Goal: Transaction & Acquisition: Obtain resource

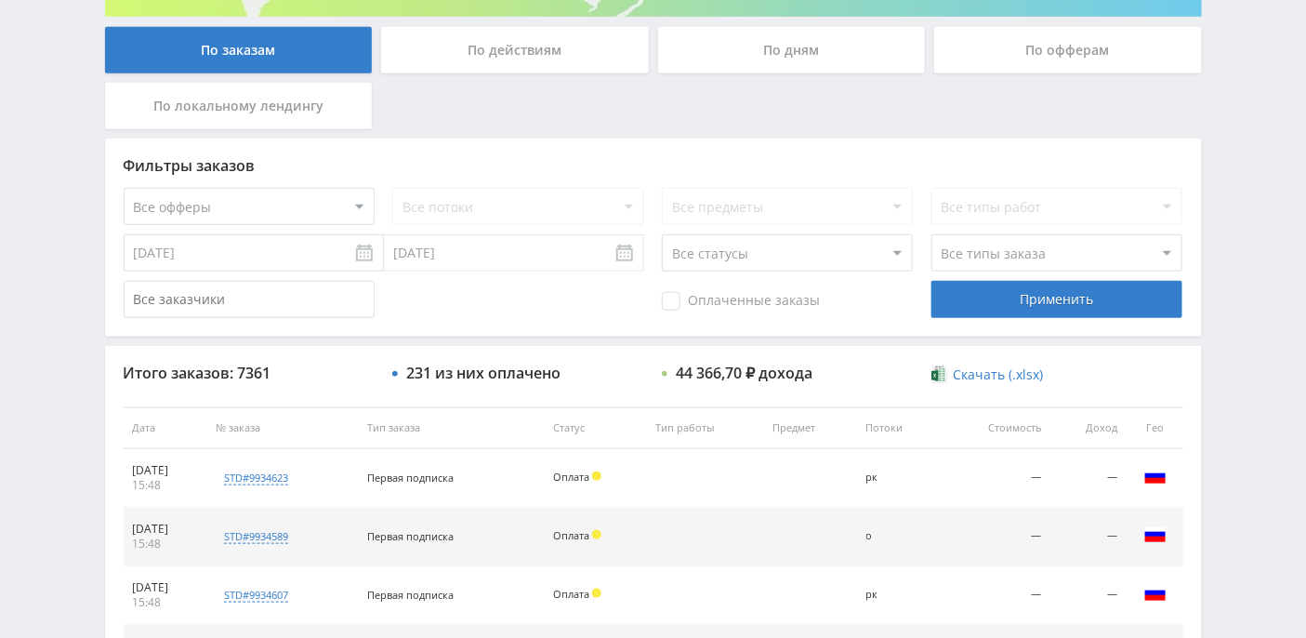
scroll to position [251, 0]
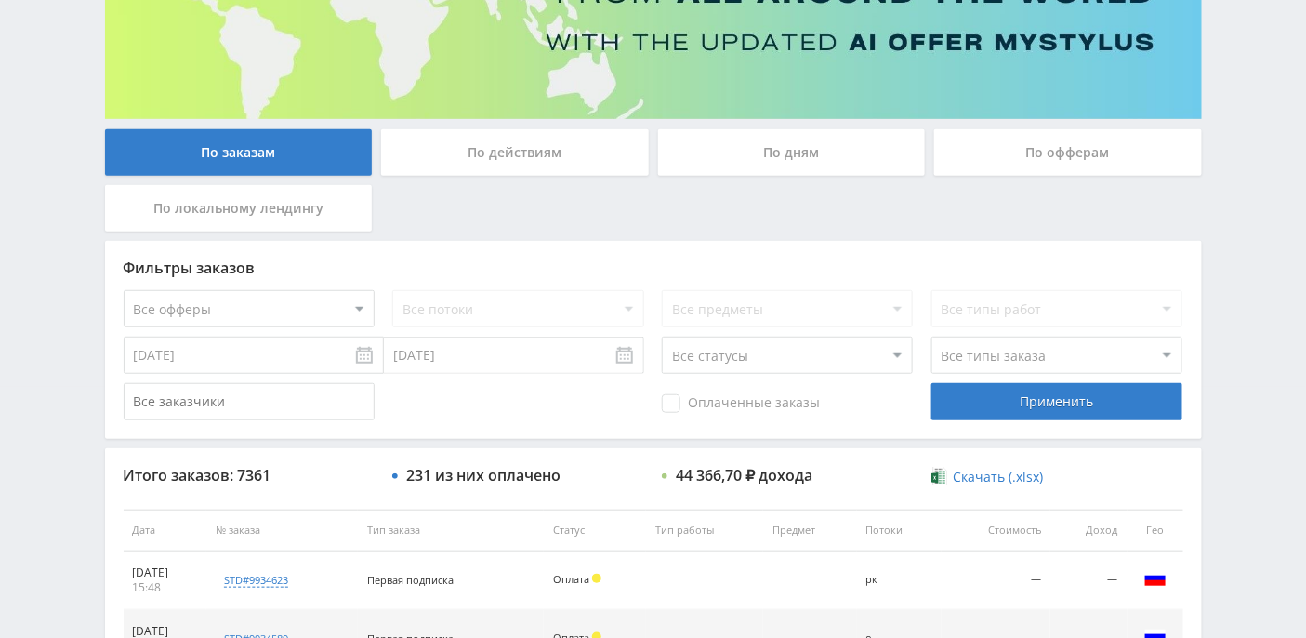
click at [358, 305] on select "Все офферы MyStylus MyStylus - Revshare Кэмп Studybay Автор24 Studybay [GEOGRAP…" at bounding box center [249, 308] width 251 height 37
select select "376"
click at [1060, 403] on div "Применить" at bounding box center [1056, 401] width 251 height 37
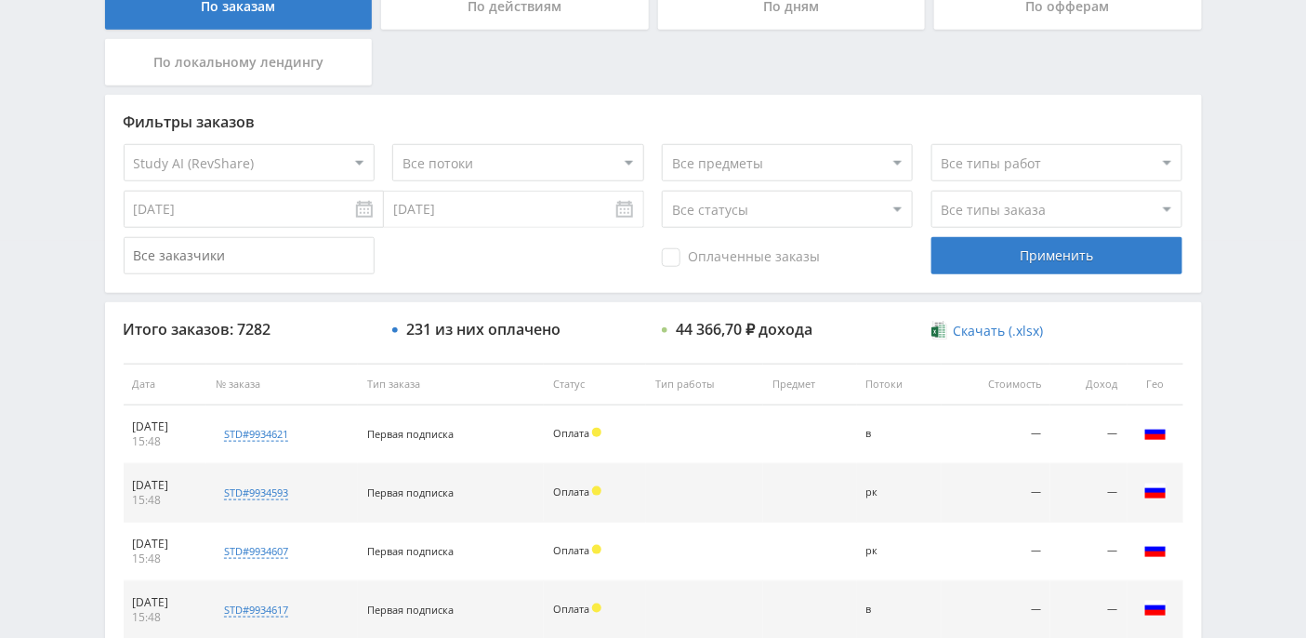
scroll to position [375, 0]
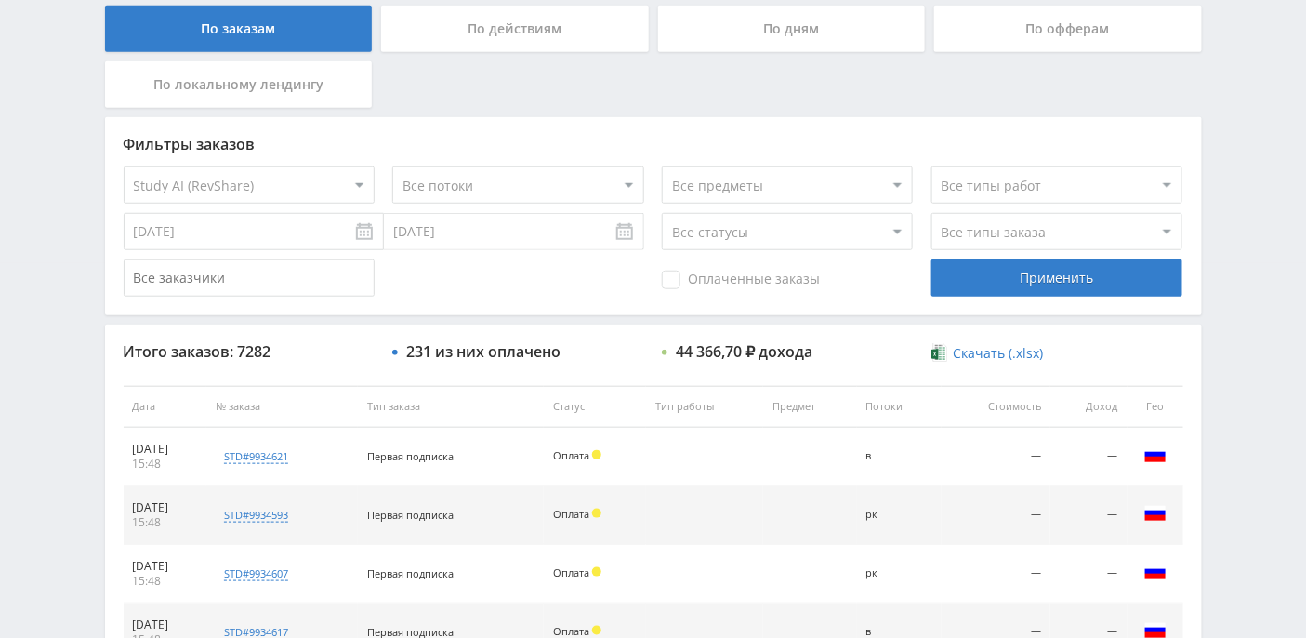
click at [589, 25] on div "По действиям" at bounding box center [515, 29] width 268 height 46
click at [0, 0] on input "По действиям" at bounding box center [0, 0] width 0 height 0
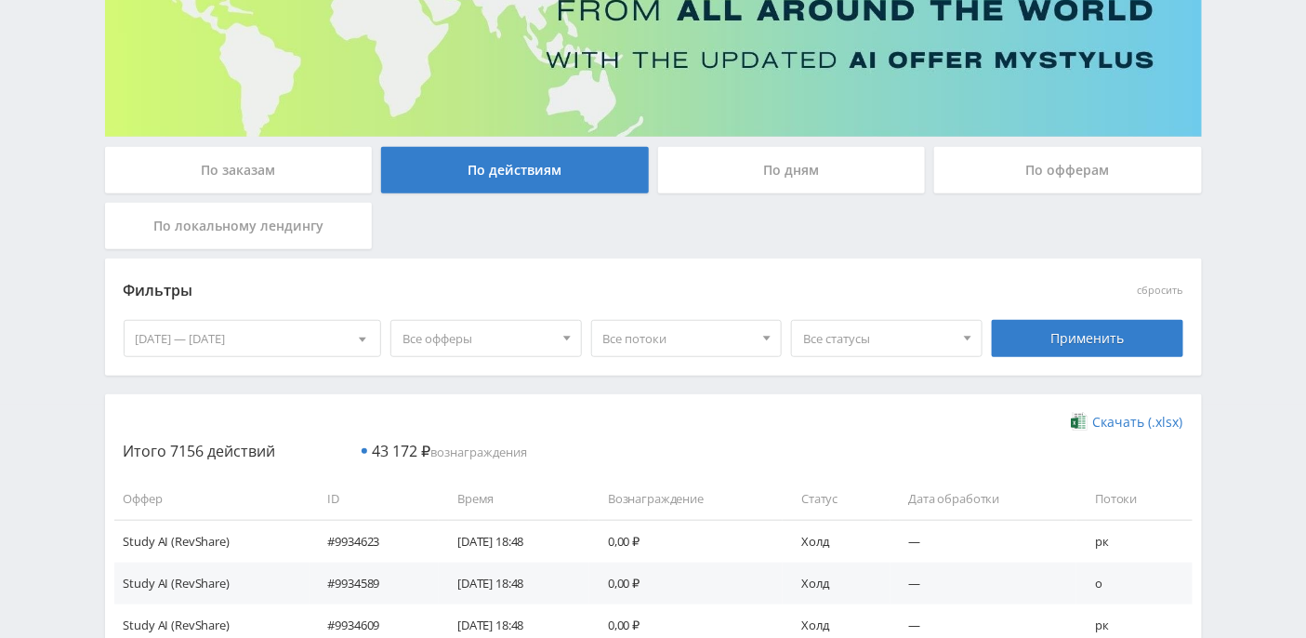
scroll to position [129, 0]
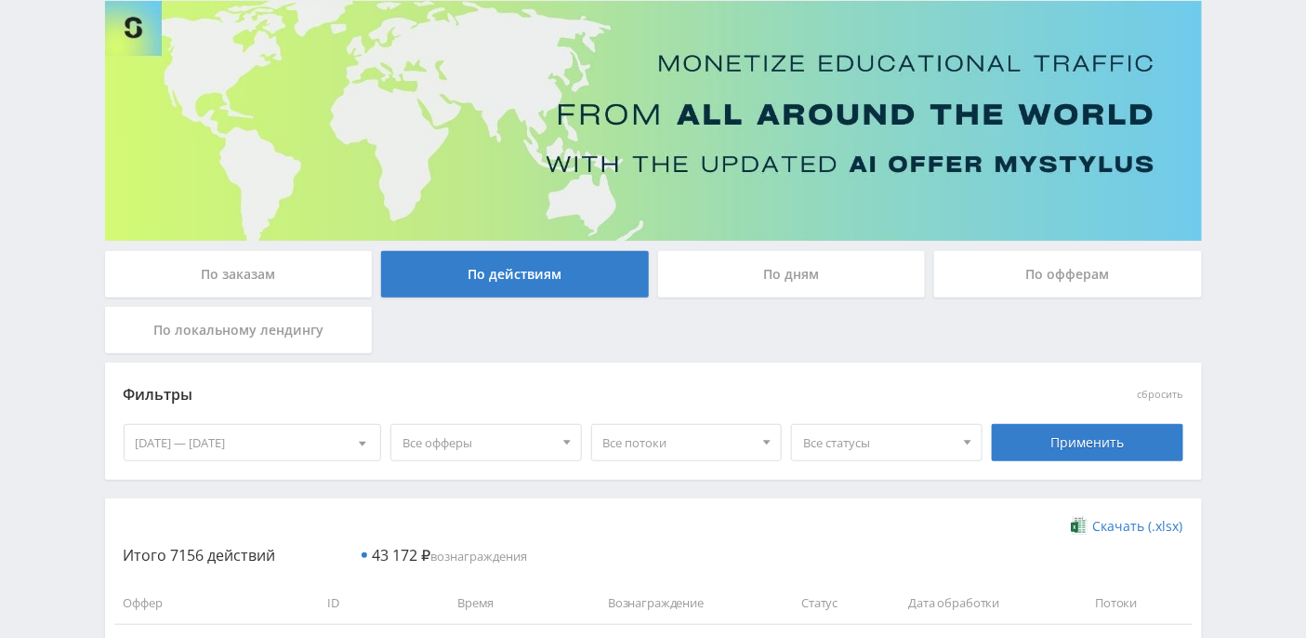
click at [275, 326] on div "По локальному лендингу" at bounding box center [239, 330] width 268 height 46
click at [0, 0] on input "По локальному лендингу" at bounding box center [0, 0] width 0 height 0
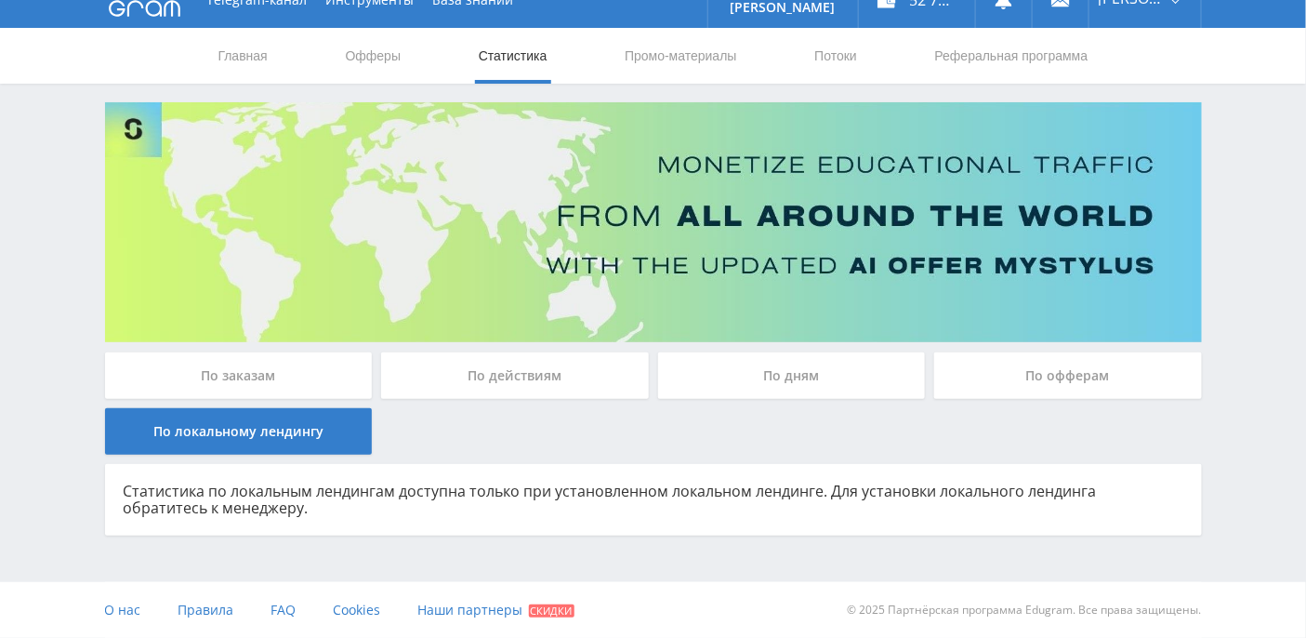
scroll to position [26, 0]
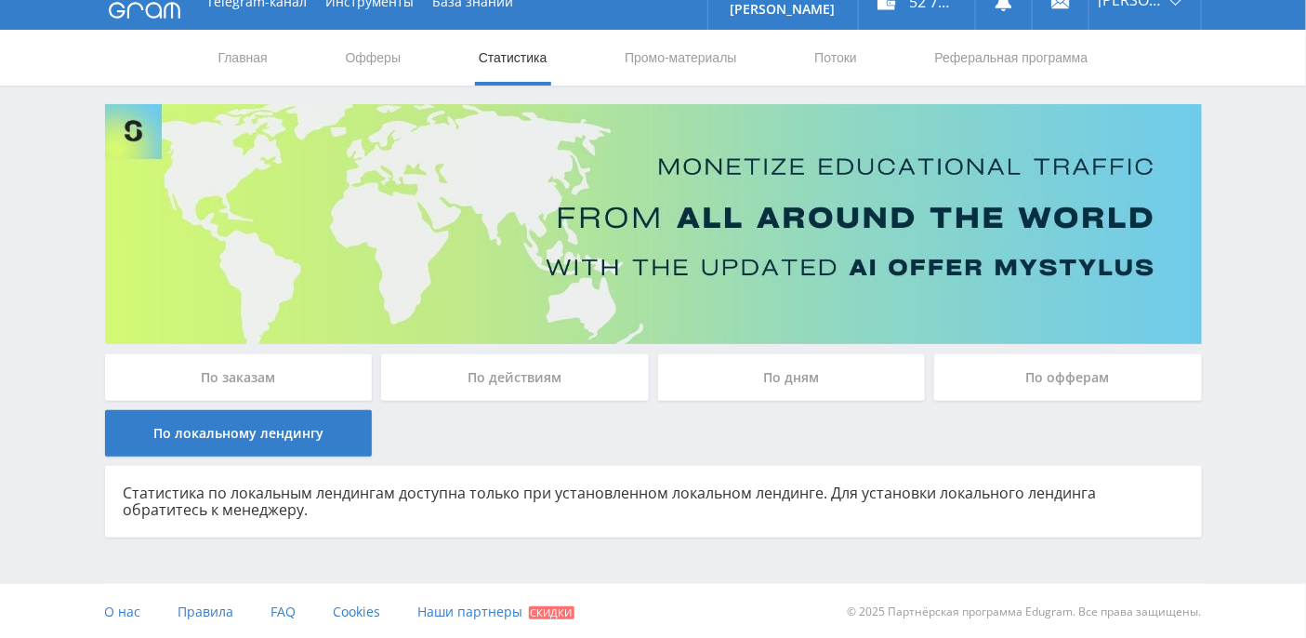
click at [239, 369] on div "По заказам" at bounding box center [239, 377] width 268 height 46
click at [0, 0] on input "По заказам" at bounding box center [0, 0] width 0 height 0
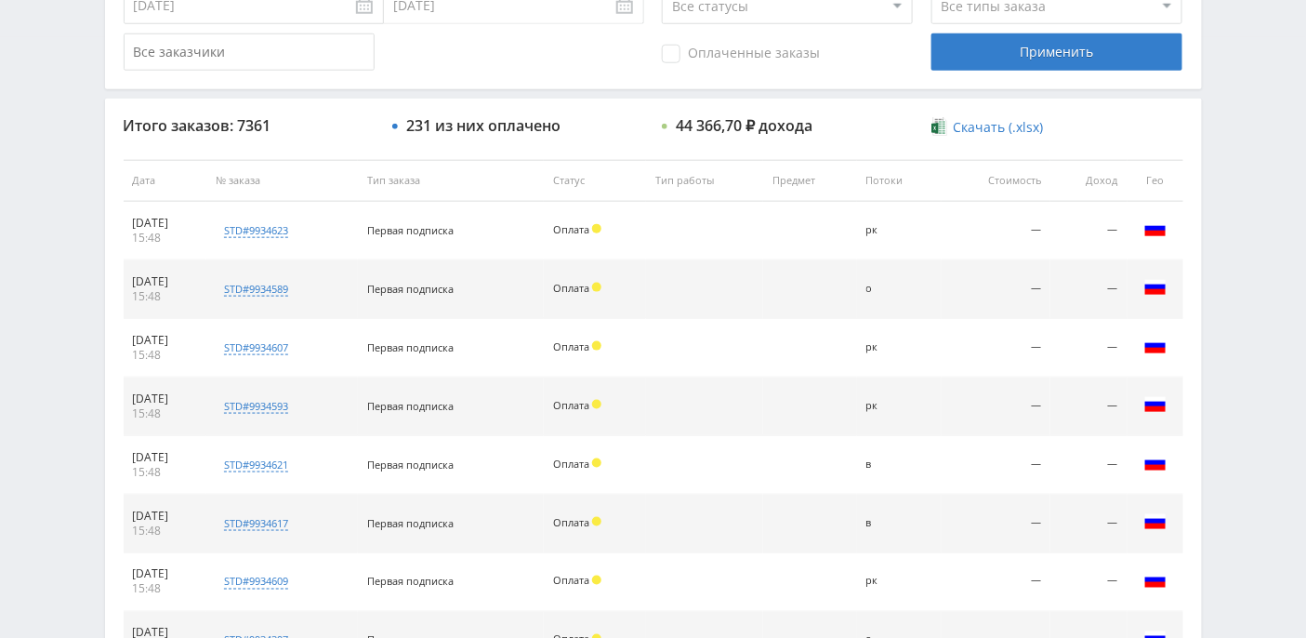
scroll to position [0, 0]
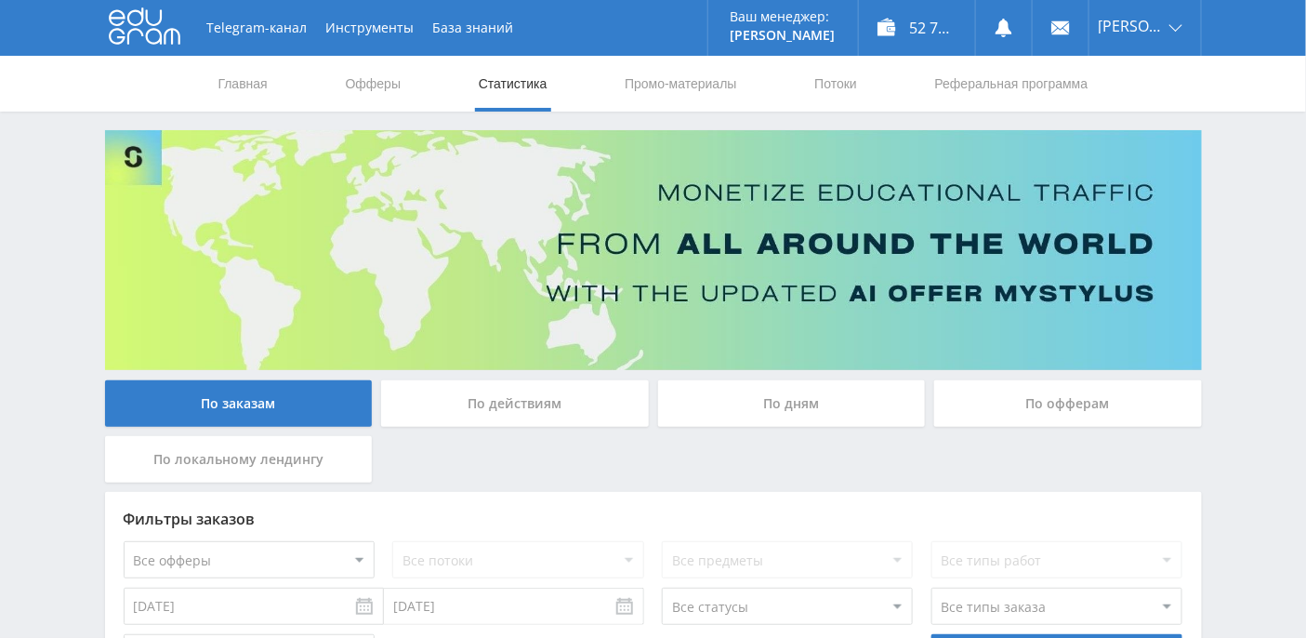
click at [521, 412] on div "По действиям" at bounding box center [515, 403] width 268 height 46
click at [0, 0] on input "По действиям" at bounding box center [0, 0] width 0 height 0
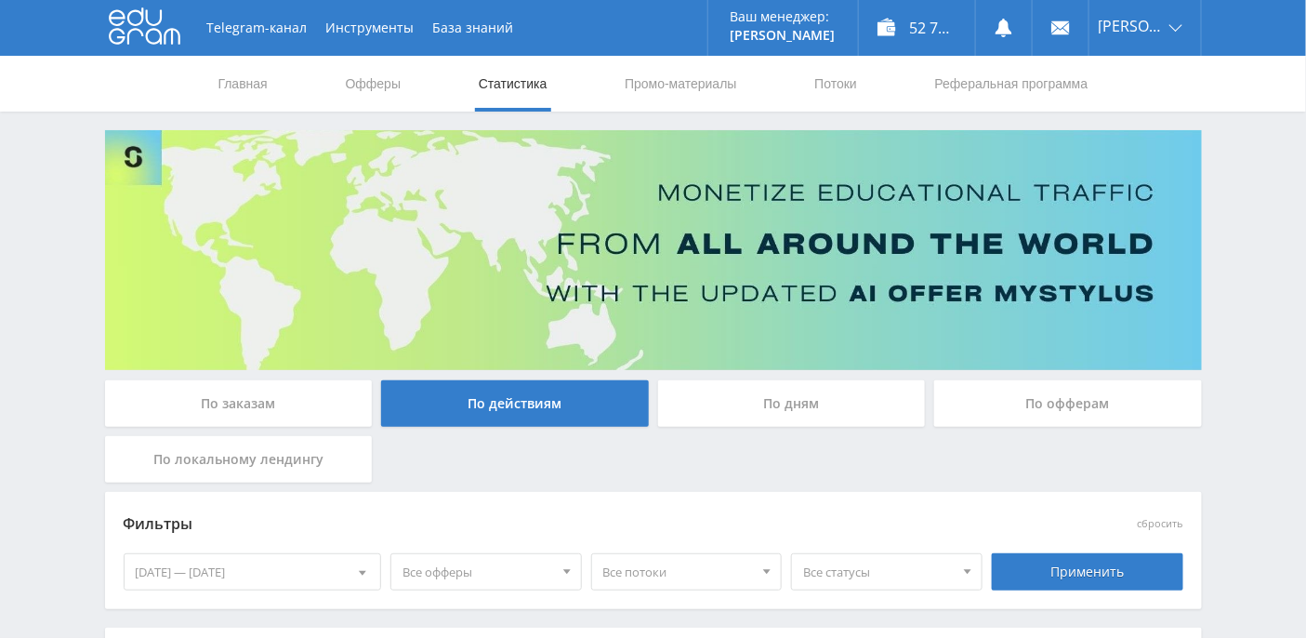
scroll to position [124, 0]
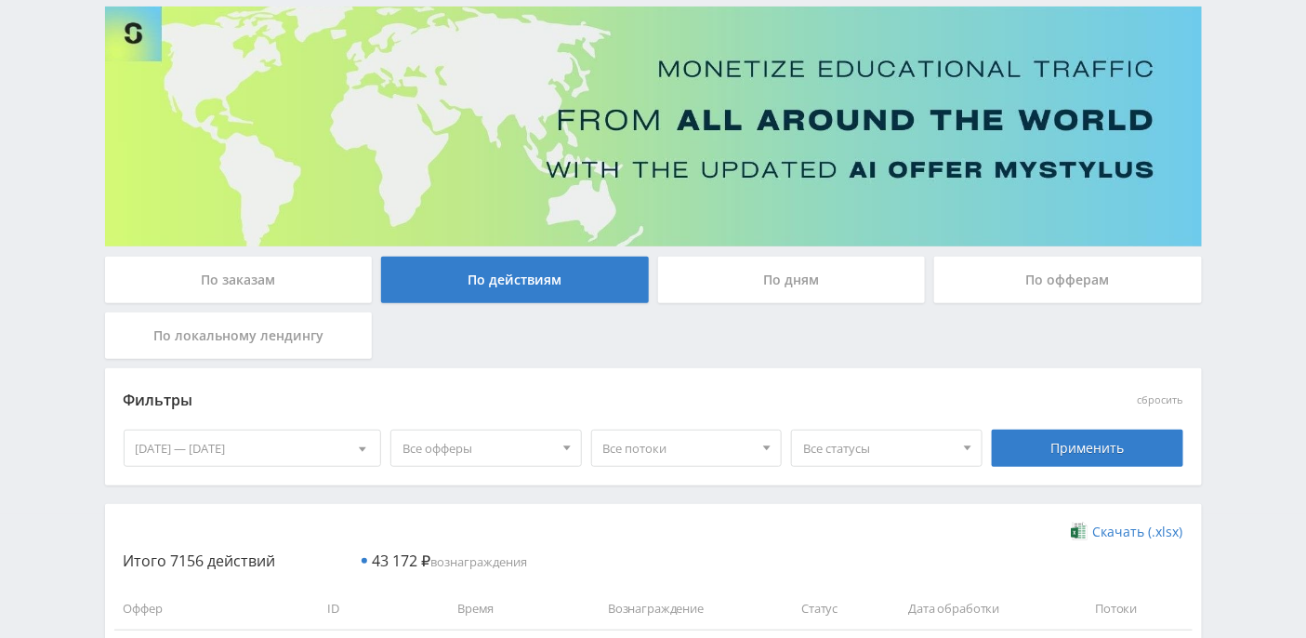
click at [804, 281] on div "По дням" at bounding box center [792, 280] width 268 height 46
click at [0, 0] on input "По дням" at bounding box center [0, 0] width 0 height 0
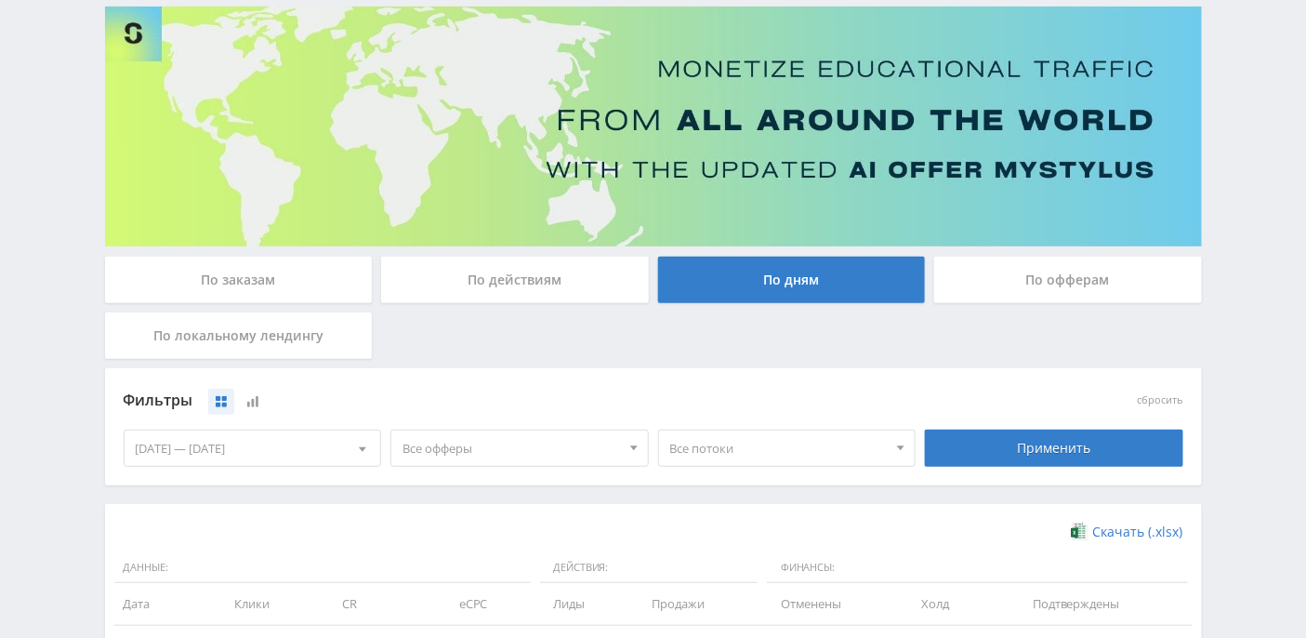
click at [317, 286] on div "По заказам" at bounding box center [239, 280] width 268 height 46
click at [0, 0] on input "По заказам" at bounding box center [0, 0] width 0 height 0
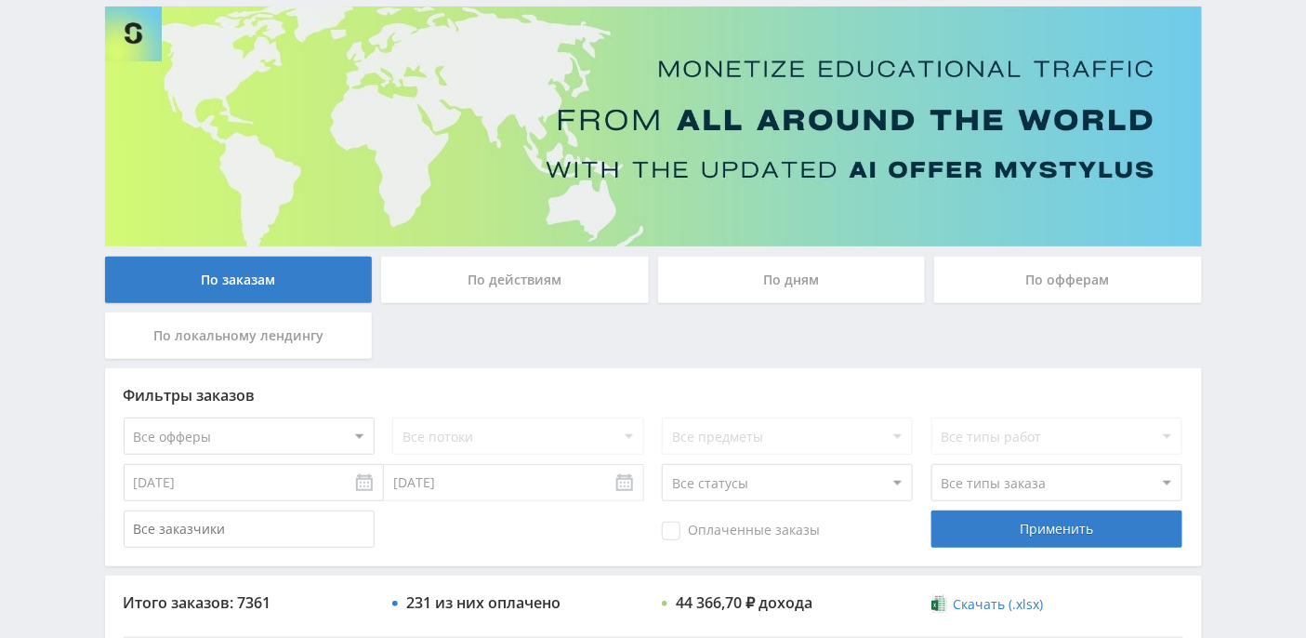
click at [363, 432] on select "Все офферы MyStylus MyStylus - Revshare Кэмп Studybay Автор24 Studybay [GEOGRAP…" at bounding box center [249, 435] width 251 height 37
select select "340"
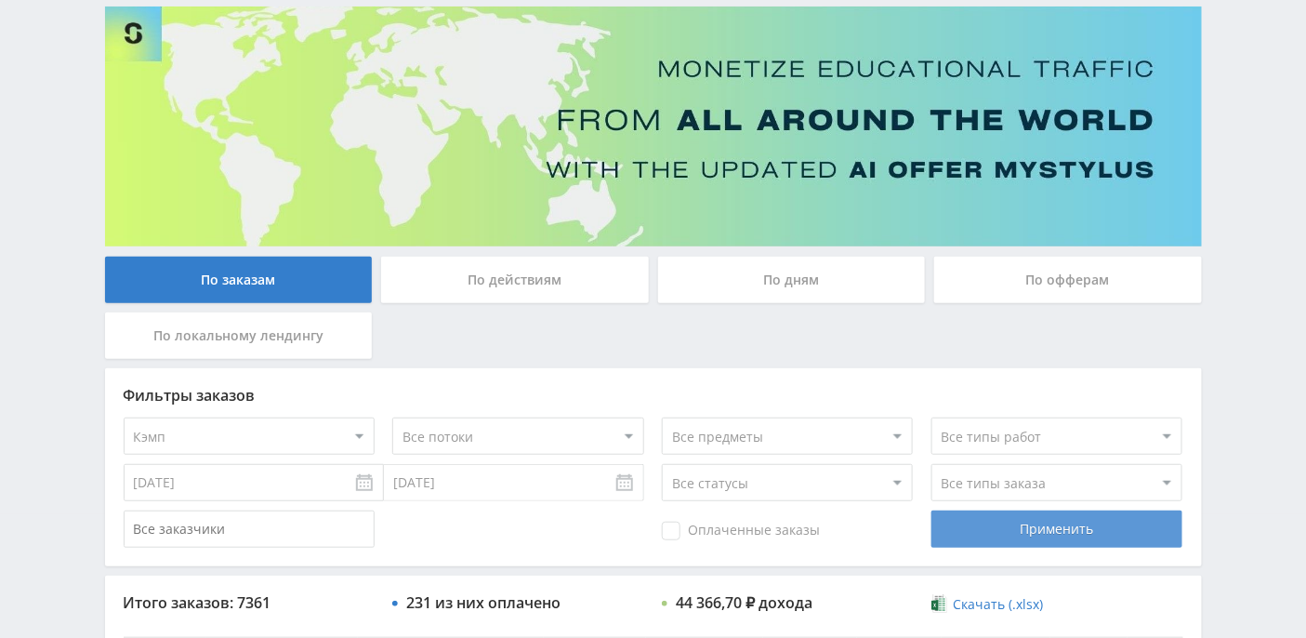
click at [984, 531] on div "Применить" at bounding box center [1056, 528] width 251 height 37
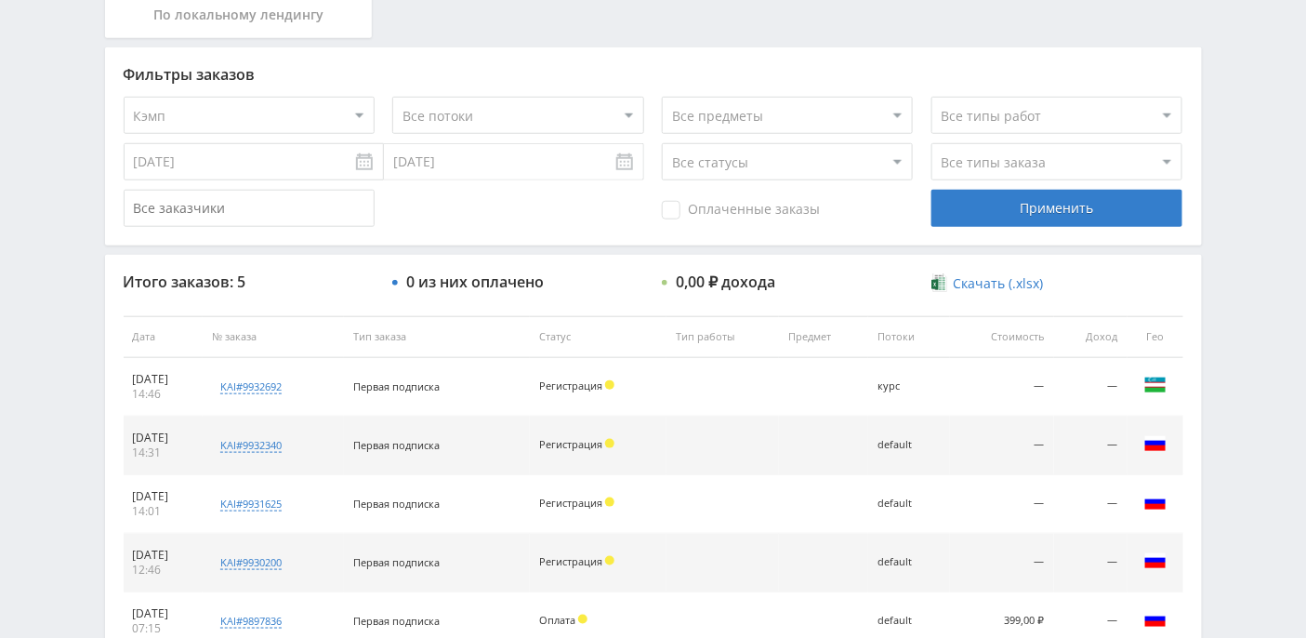
scroll to position [340, 0]
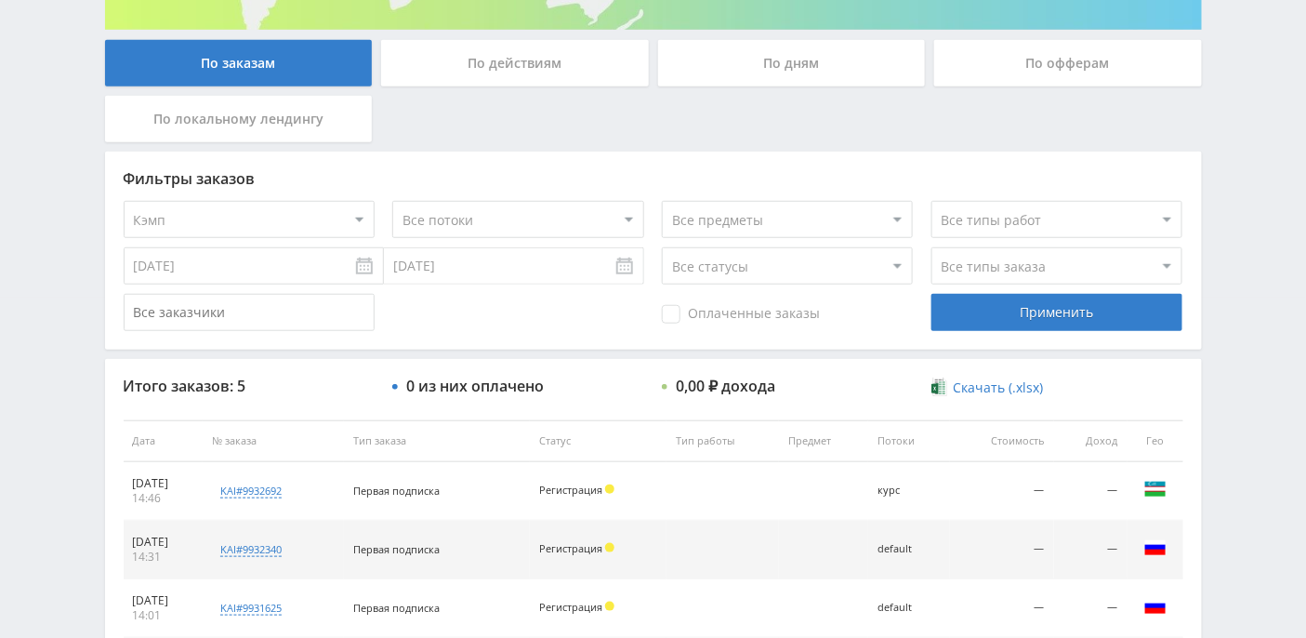
click at [362, 219] on select "Все офферы MyStylus MyStylus - Revshare Кэмп Studybay Автор24 Studybay [GEOGRAP…" at bounding box center [249, 219] width 251 height 37
select select "376"
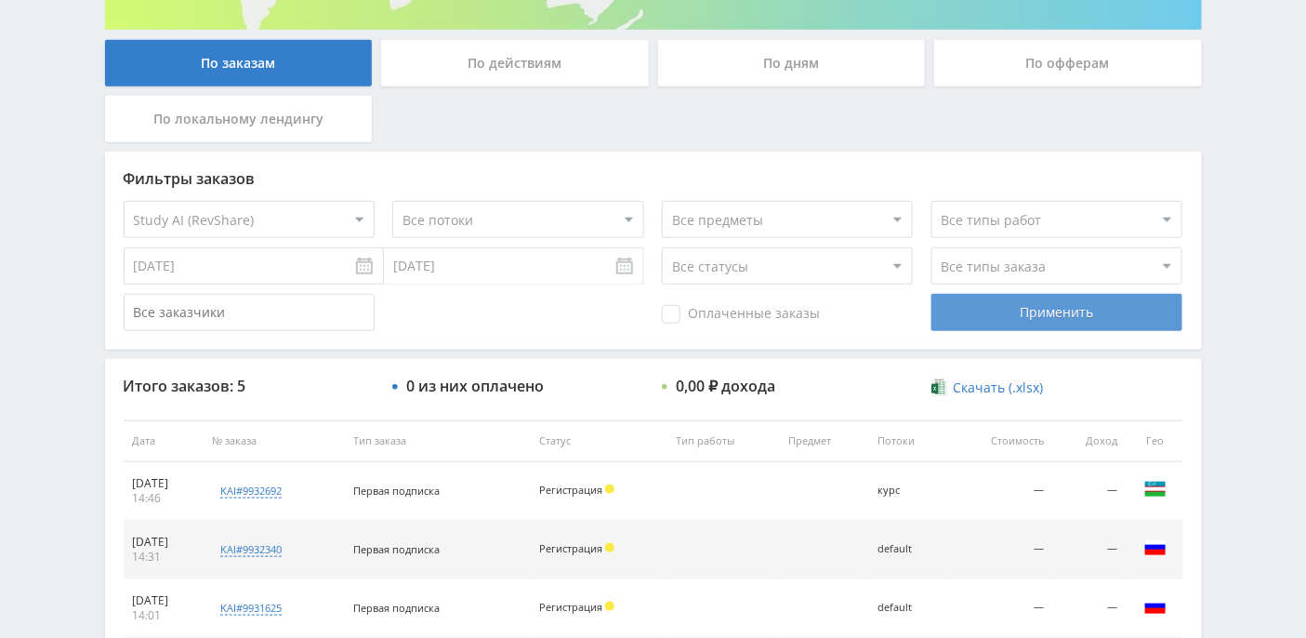
click at [1000, 303] on div "Применить" at bounding box center [1056, 312] width 251 height 37
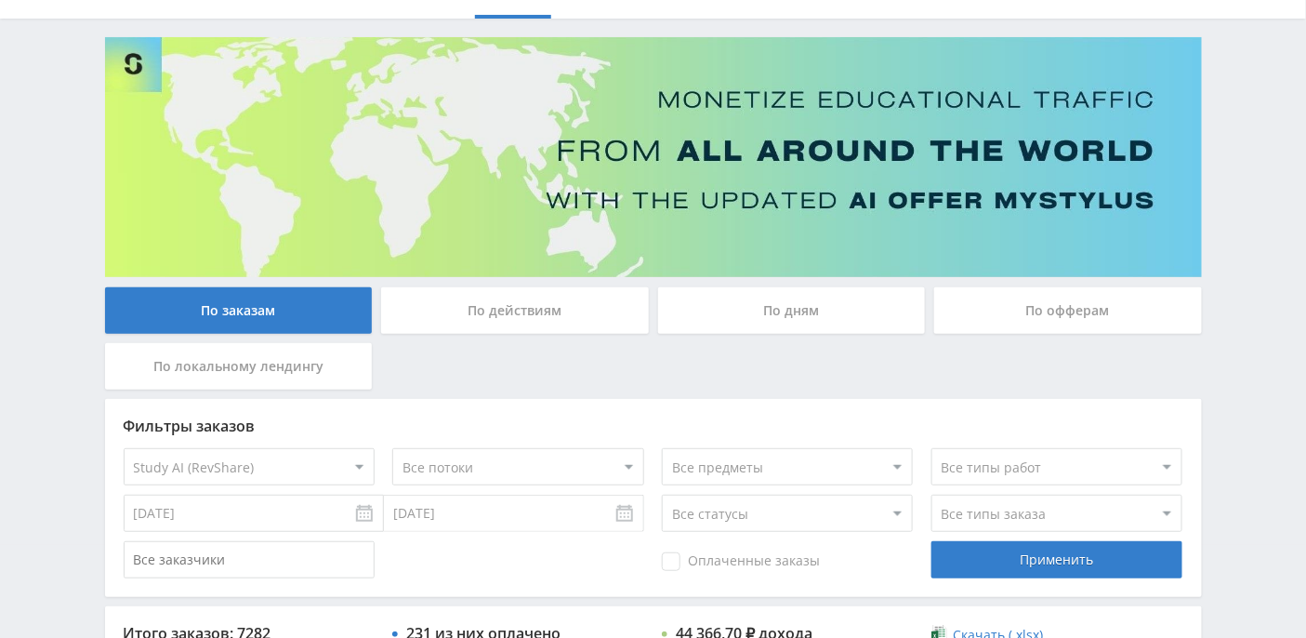
scroll to position [0, 0]
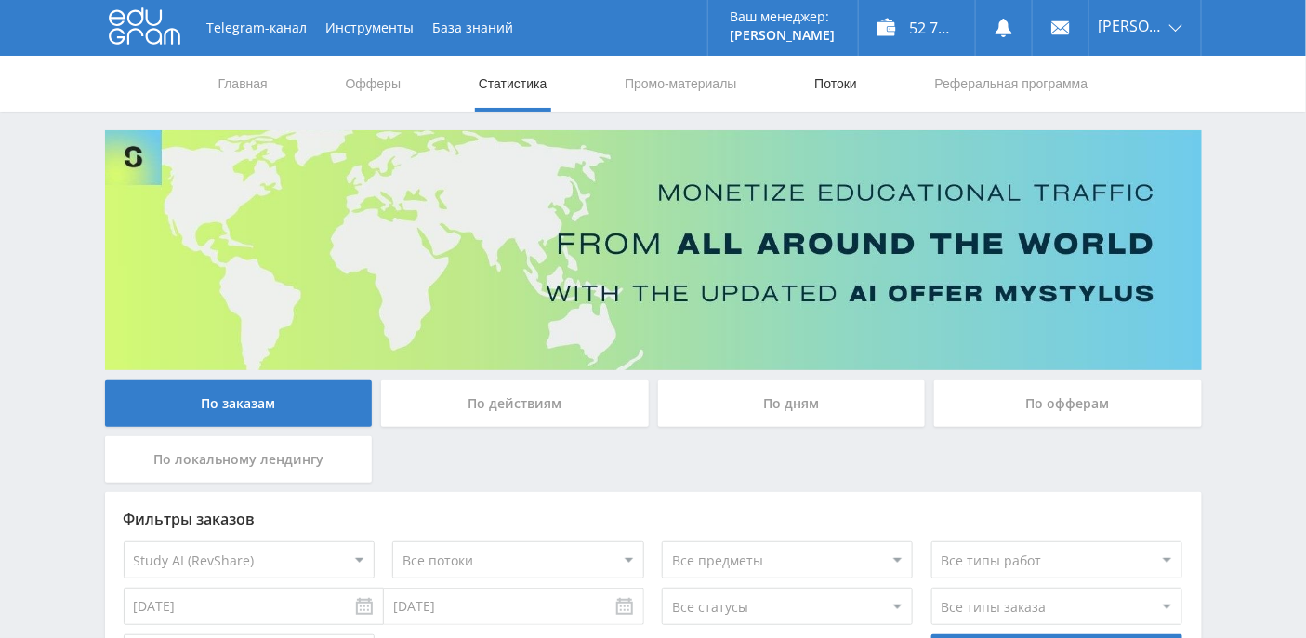
click at [827, 73] on link "Потоки" at bounding box center [835, 84] width 46 height 56
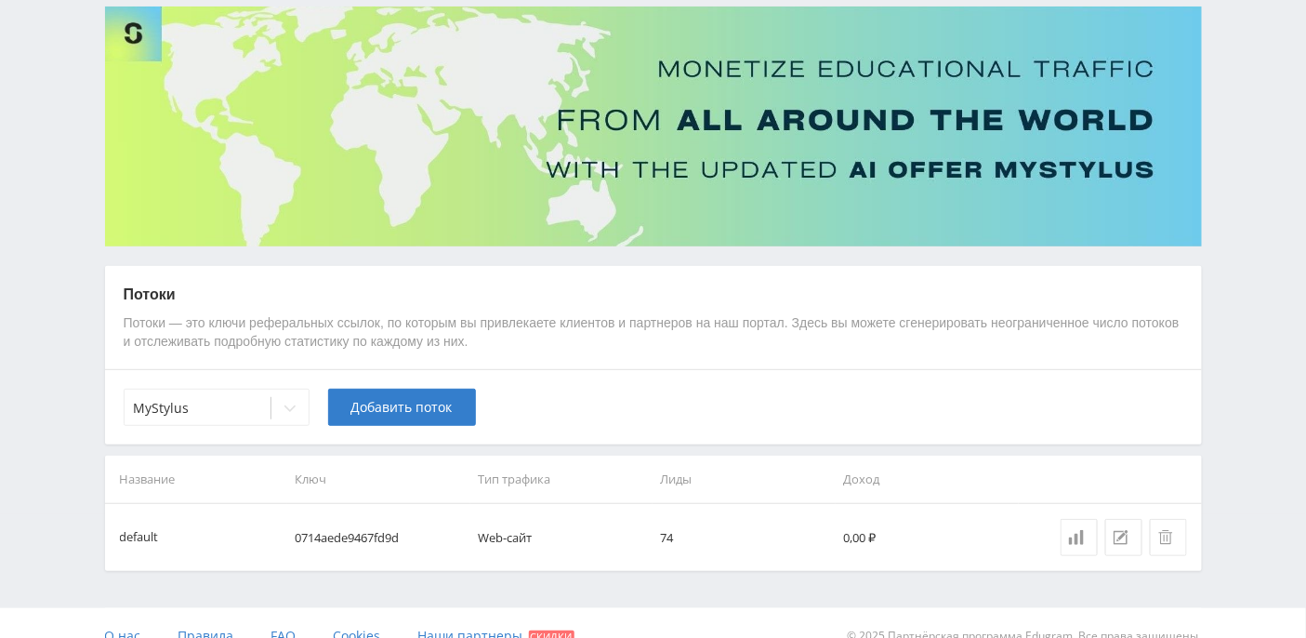
scroll to position [147, 0]
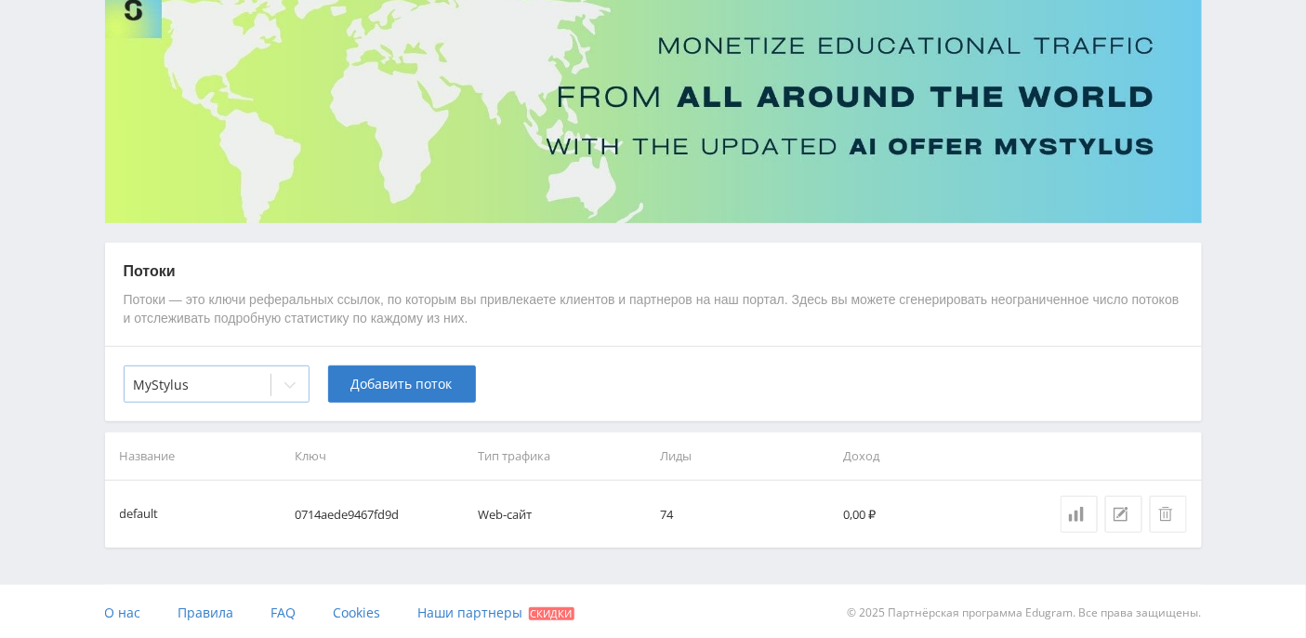
click at [286, 385] on icon at bounding box center [290, 384] width 15 height 15
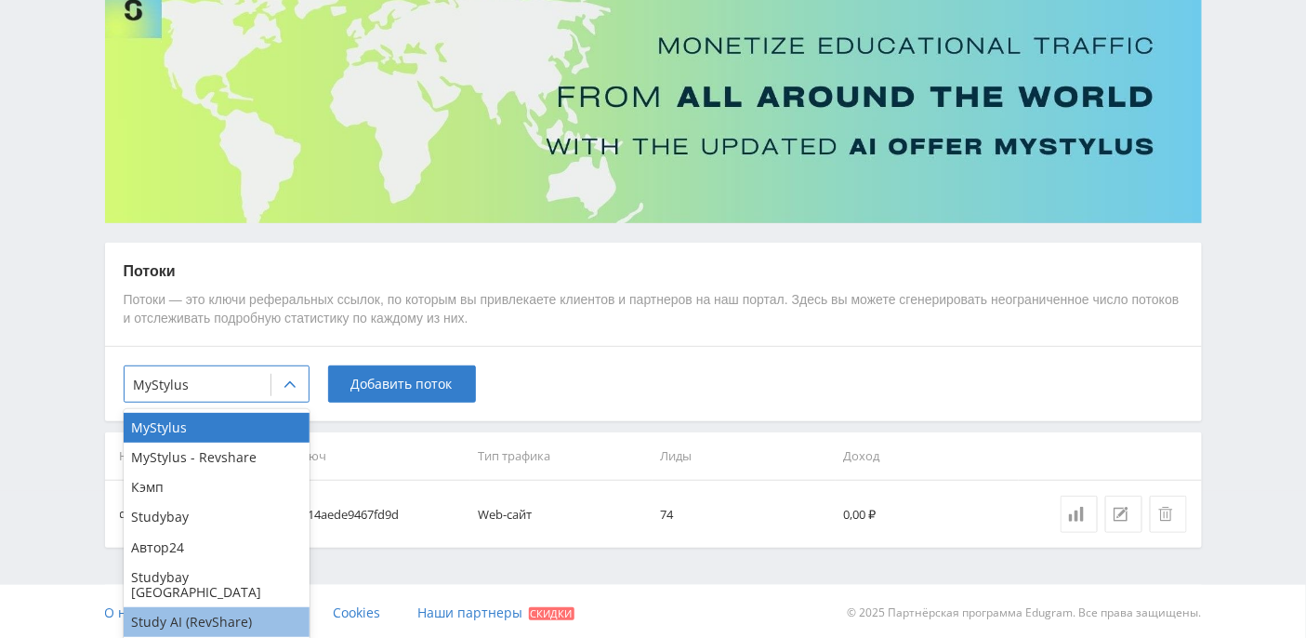
click at [216, 607] on div "Study AI (RevShare)" at bounding box center [217, 622] width 186 height 30
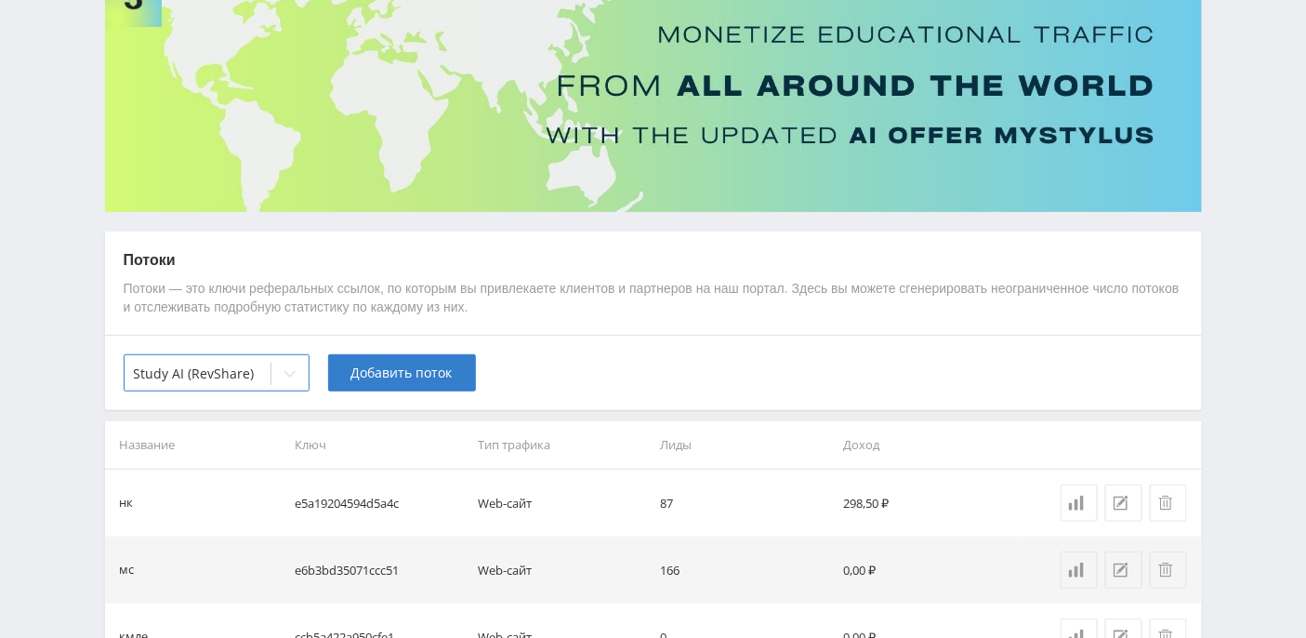
scroll to position [0, 0]
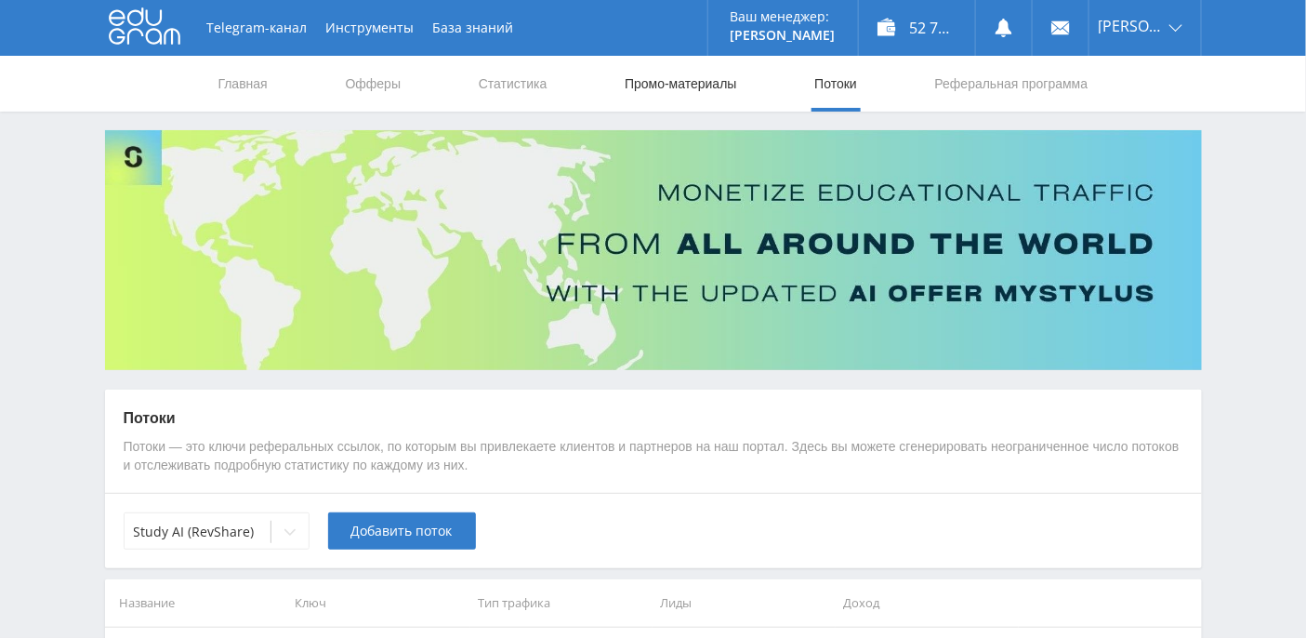
click at [680, 71] on link "Промо-материалы" at bounding box center [680, 84] width 115 height 56
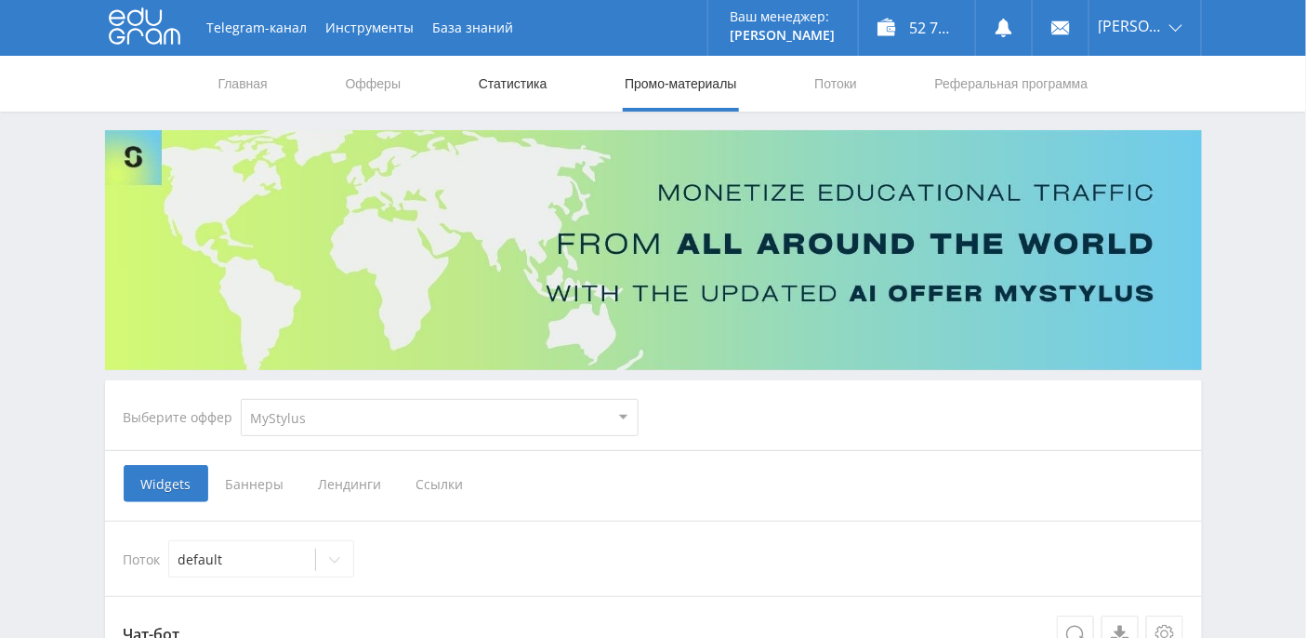
click at [526, 99] on link "Статистика" at bounding box center [513, 84] width 73 height 56
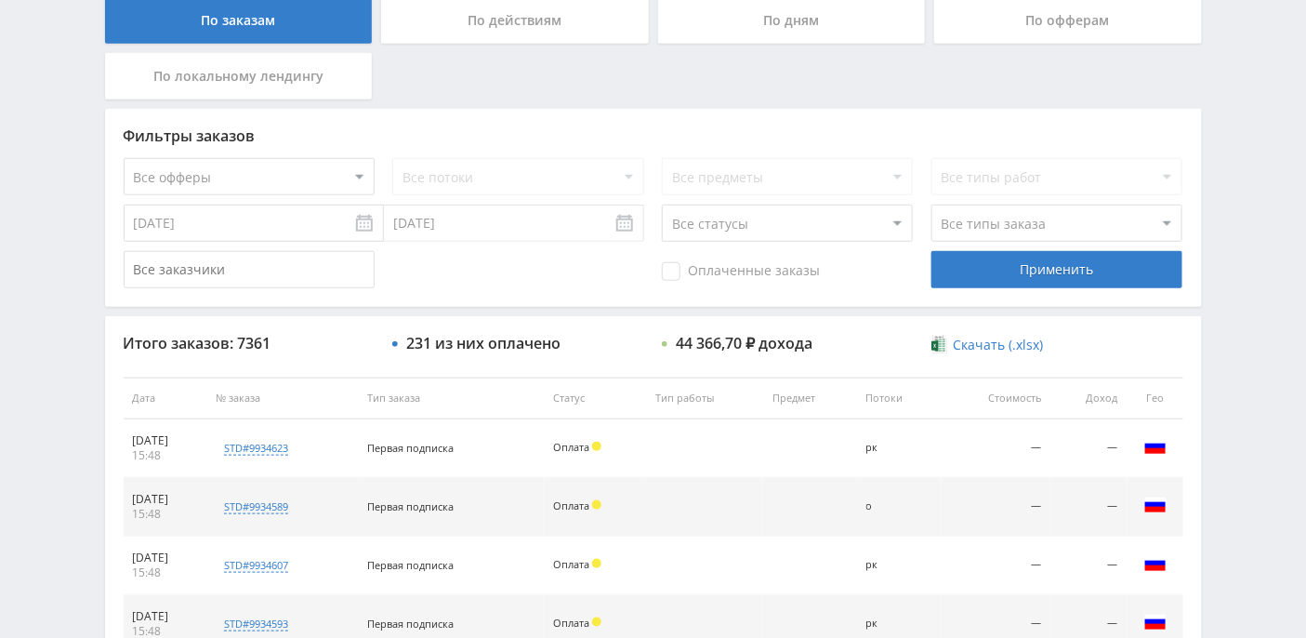
scroll to position [333, 0]
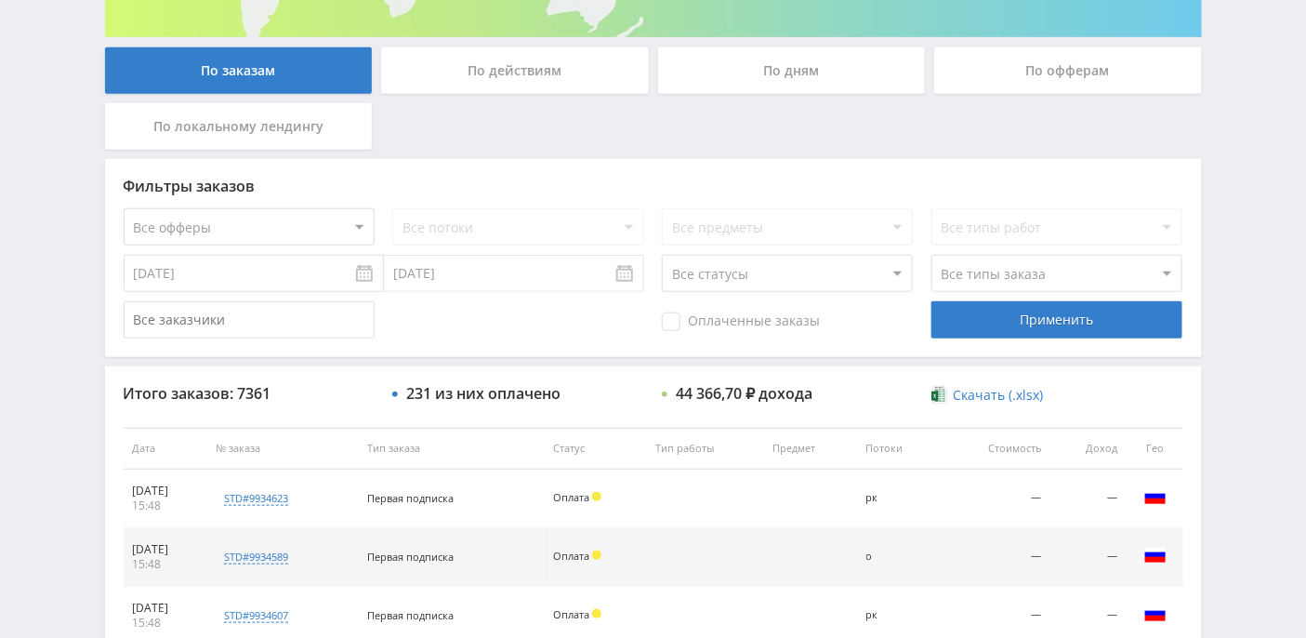
click at [1176, 268] on select "Все типы заказа Ребилл Новый заказ" at bounding box center [1056, 273] width 251 height 37
click at [365, 223] on select "Все офферы MyStylus MyStylus - Revshare Кэмп Studybay Автор24 Studybay [GEOGRAP…" at bounding box center [249, 226] width 251 height 37
select select "376"
click at [987, 325] on div "Применить" at bounding box center [1056, 319] width 251 height 37
click at [875, 271] on select "Все статусы В аукционе В работе На гарантии Завершен Возврат Черновик" at bounding box center [787, 273] width 251 height 37
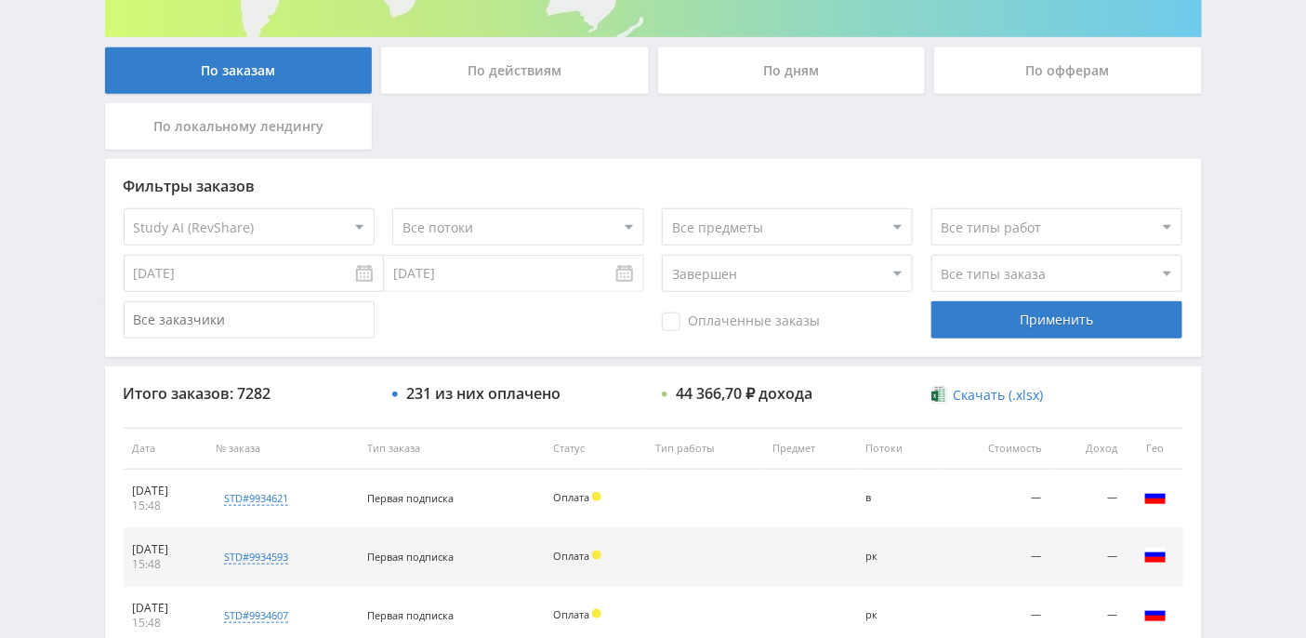
click at [662, 255] on select "Все статусы В аукционе В работе На гарантии Завершен Возврат Черновик" at bounding box center [787, 273] width 251 height 37
click at [1051, 314] on div "Применить" at bounding box center [1056, 319] width 251 height 37
click at [894, 275] on select "Все статусы В аукционе В работе На гарантии Завершен Возврат Черновик" at bounding box center [787, 273] width 251 height 37
select select "-1"
click at [662, 255] on select "Все статусы В аукционе В работе На гарантии Завершен Возврат Черновик" at bounding box center [787, 273] width 251 height 37
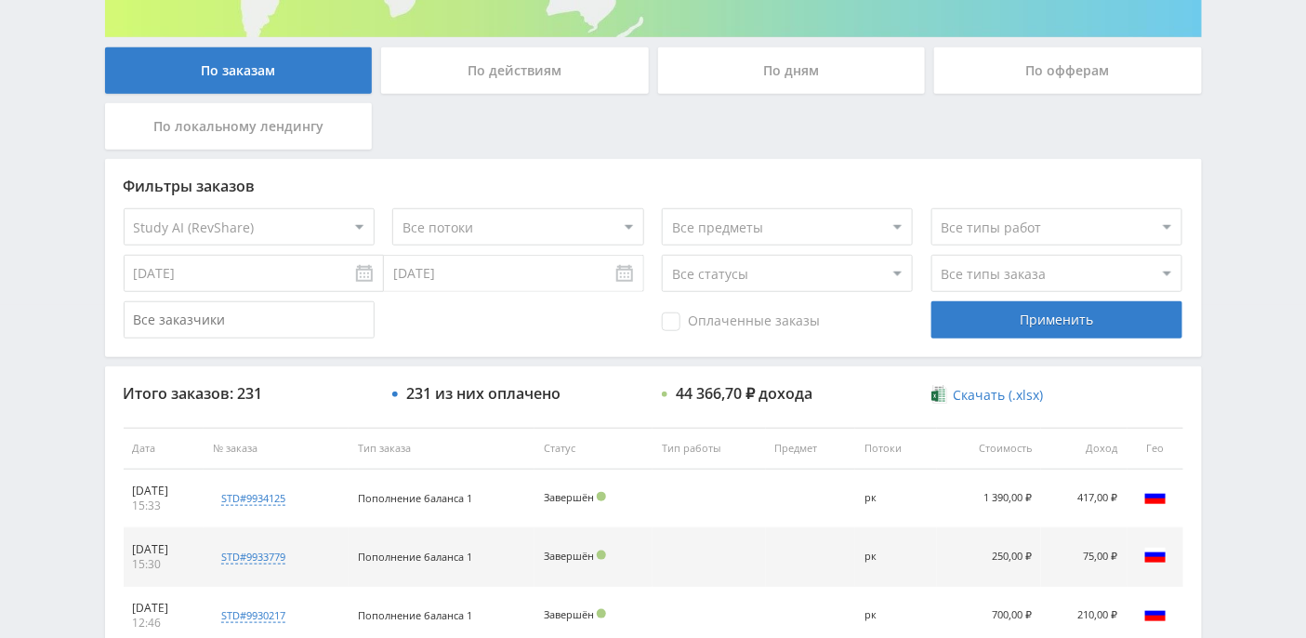
click at [632, 229] on select "Все потоки мс рк нк кмле о нб в ik кm default" at bounding box center [517, 226] width 251 height 37
select select "6694850"
click at [392, 208] on select "Все потоки мс рк нк кмле о нб в ik кm default" at bounding box center [517, 226] width 251 height 37
click at [1035, 315] on div "Применить" at bounding box center [1056, 319] width 251 height 37
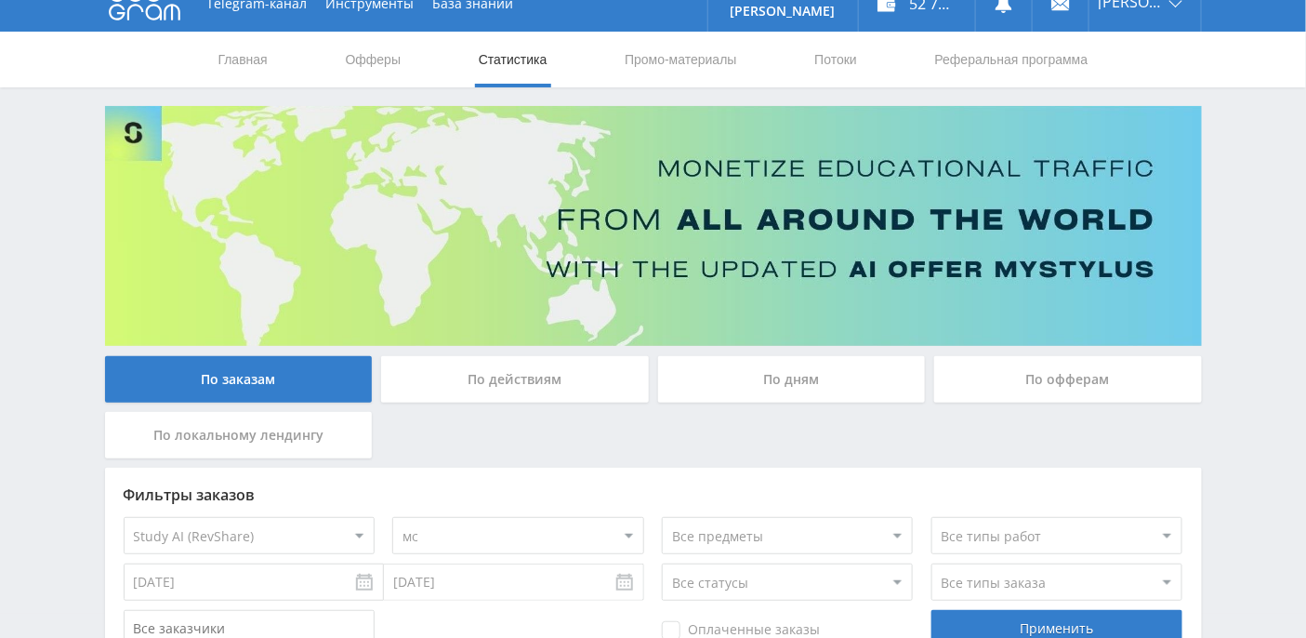
scroll to position [0, 0]
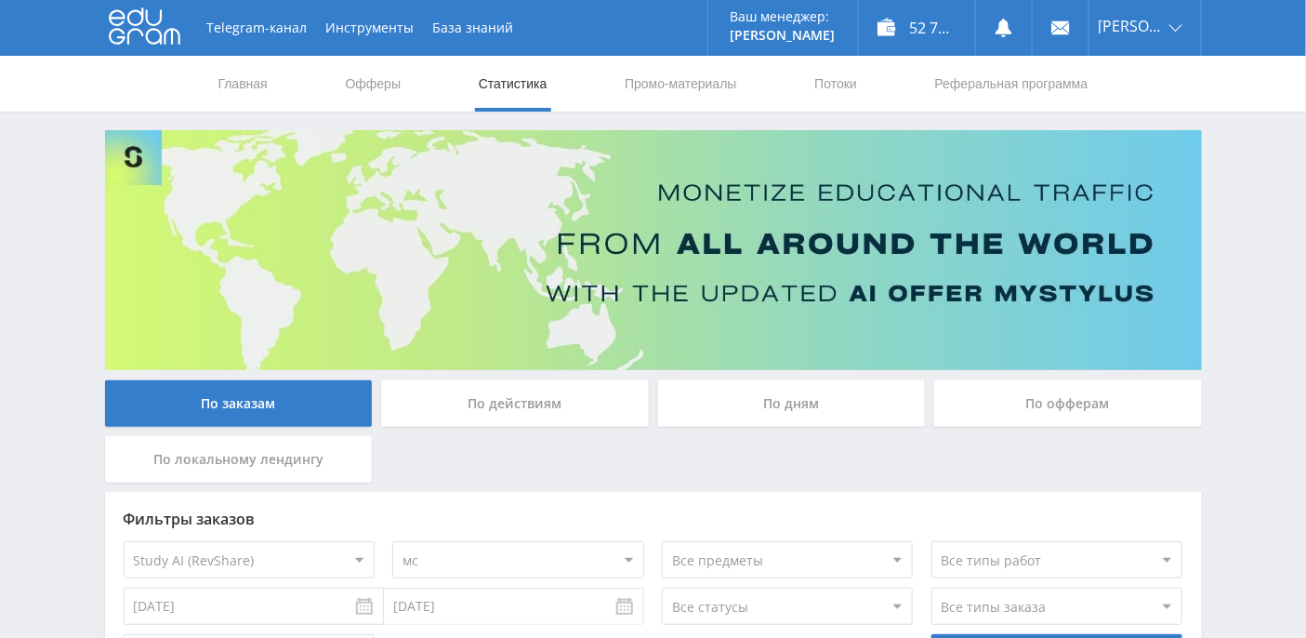
click at [546, 397] on div "По действиям" at bounding box center [515, 403] width 268 height 46
click at [0, 0] on input "По действиям" at bounding box center [0, 0] width 0 height 0
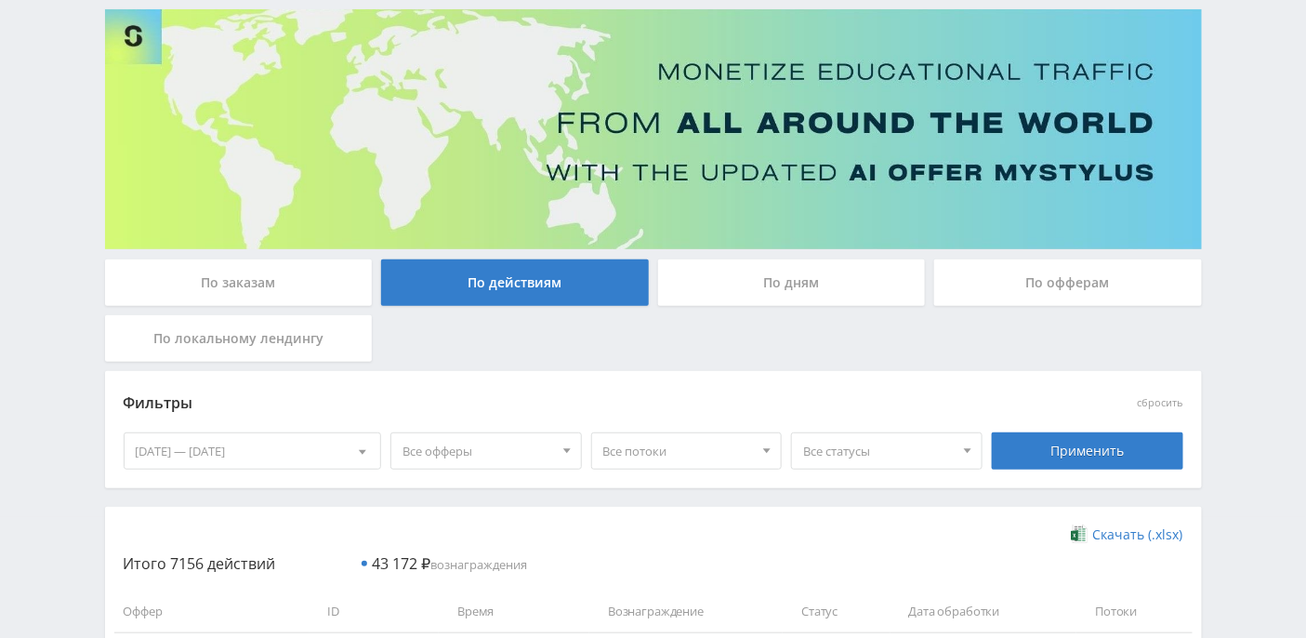
scroll to position [244, 0]
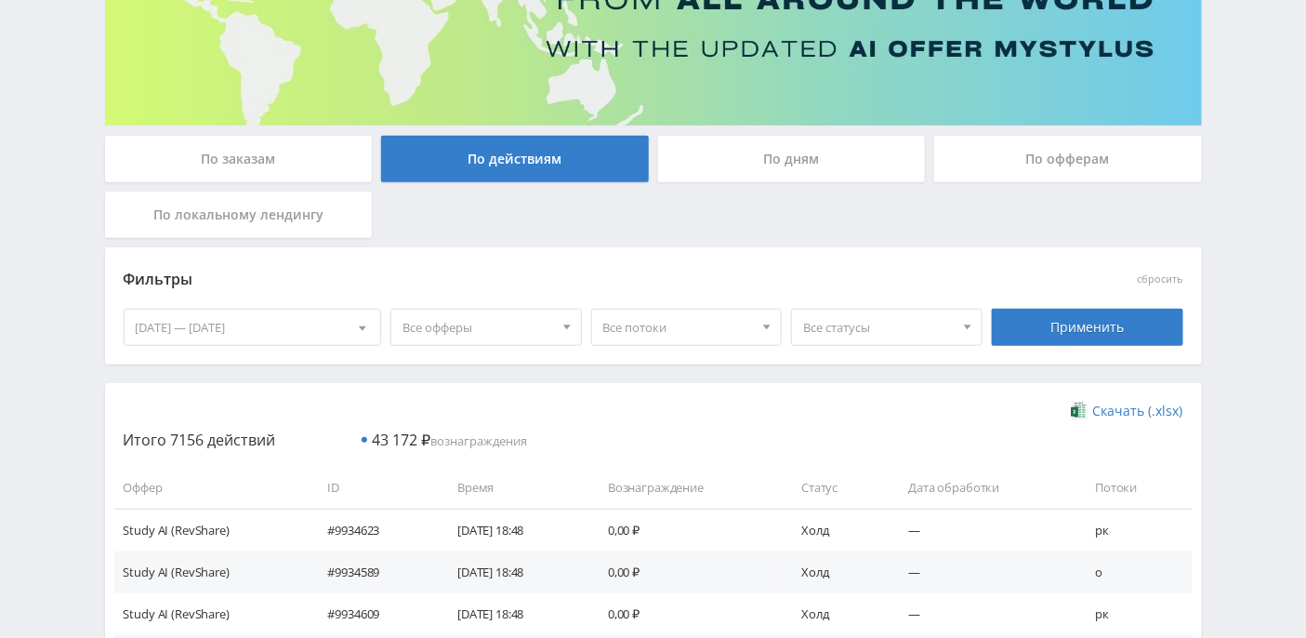
click at [562, 321] on div at bounding box center [567, 327] width 28 height 35
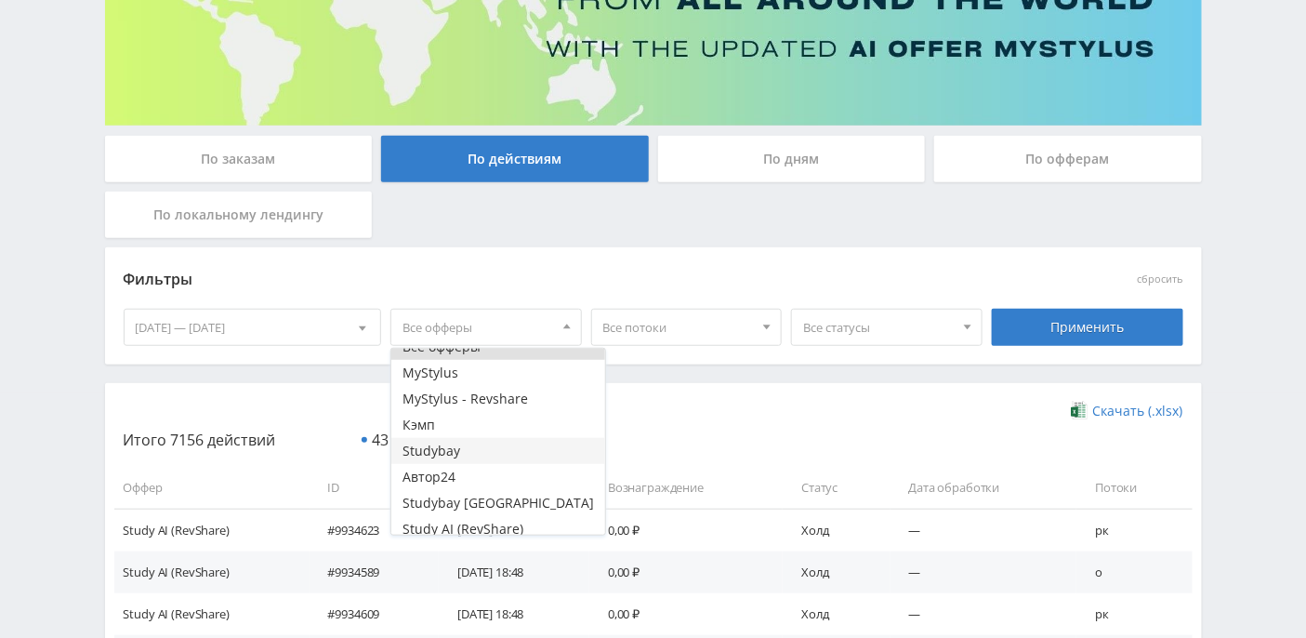
scroll to position [22, 0]
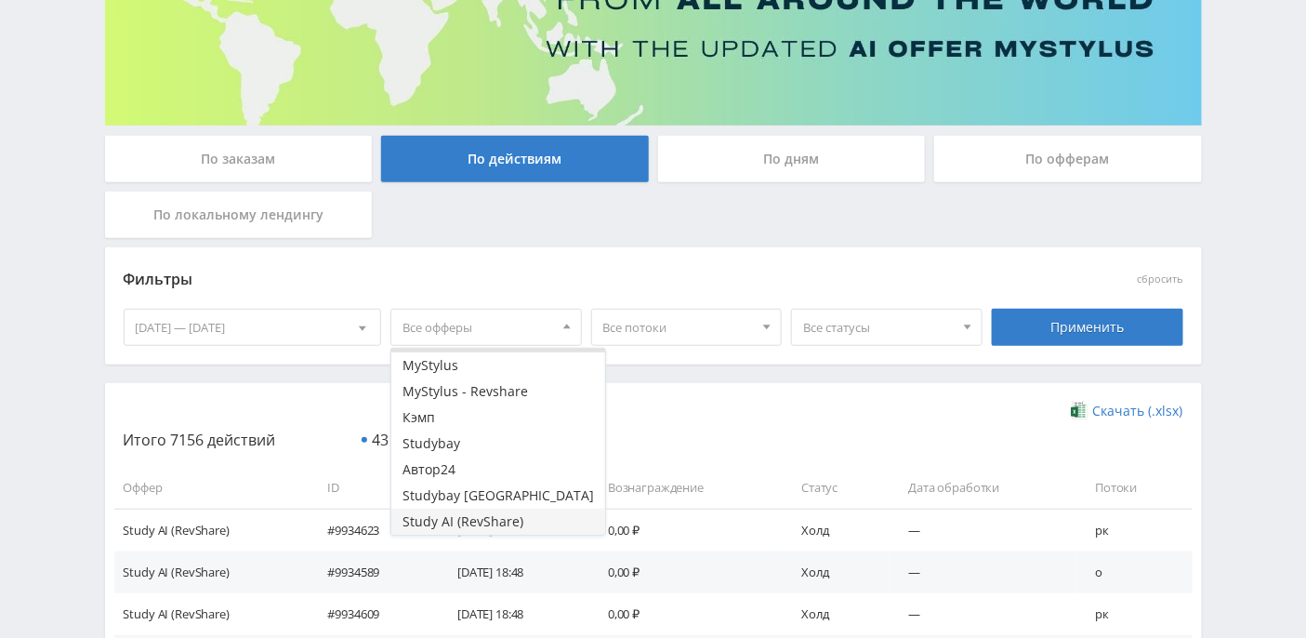
click at [492, 520] on button "Study AI (RevShare)" at bounding box center [498, 521] width 214 height 26
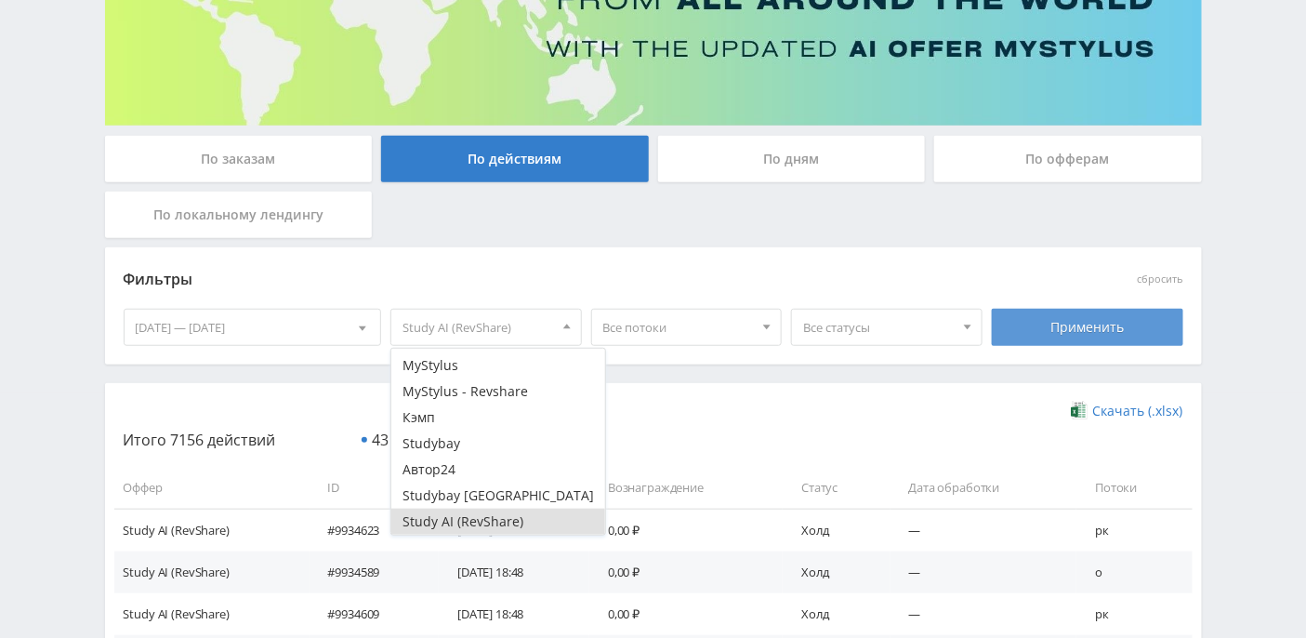
click at [1059, 324] on div "Применить" at bounding box center [1087, 327] width 191 height 37
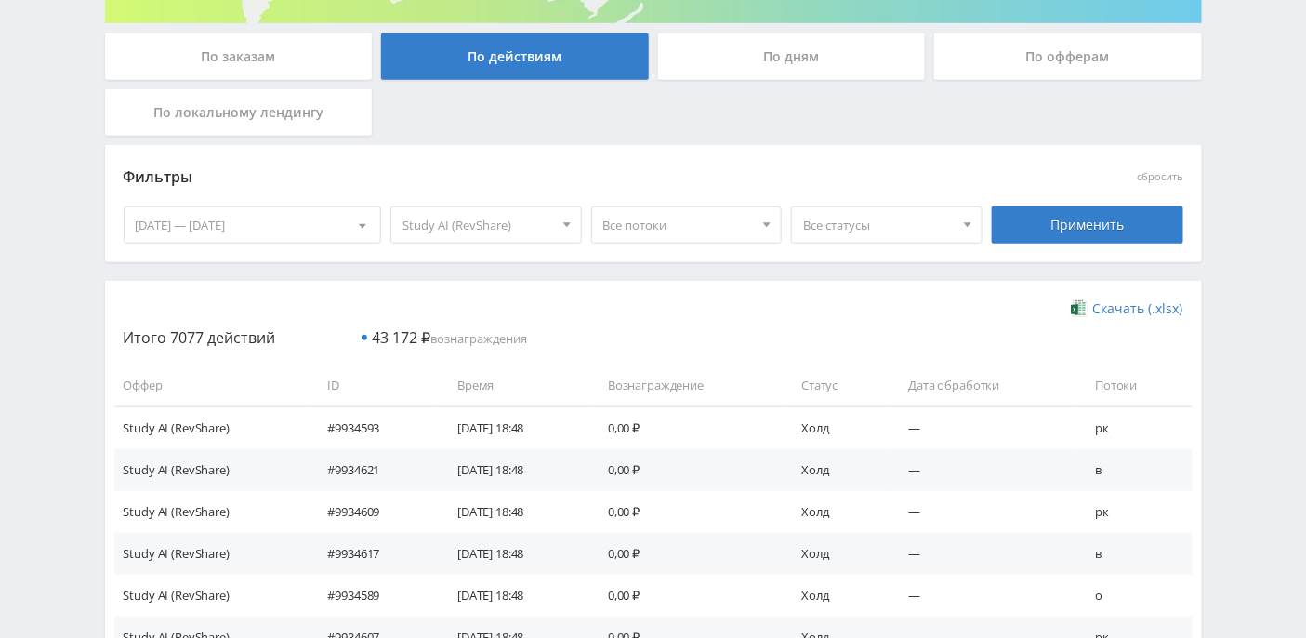
scroll to position [369, 0]
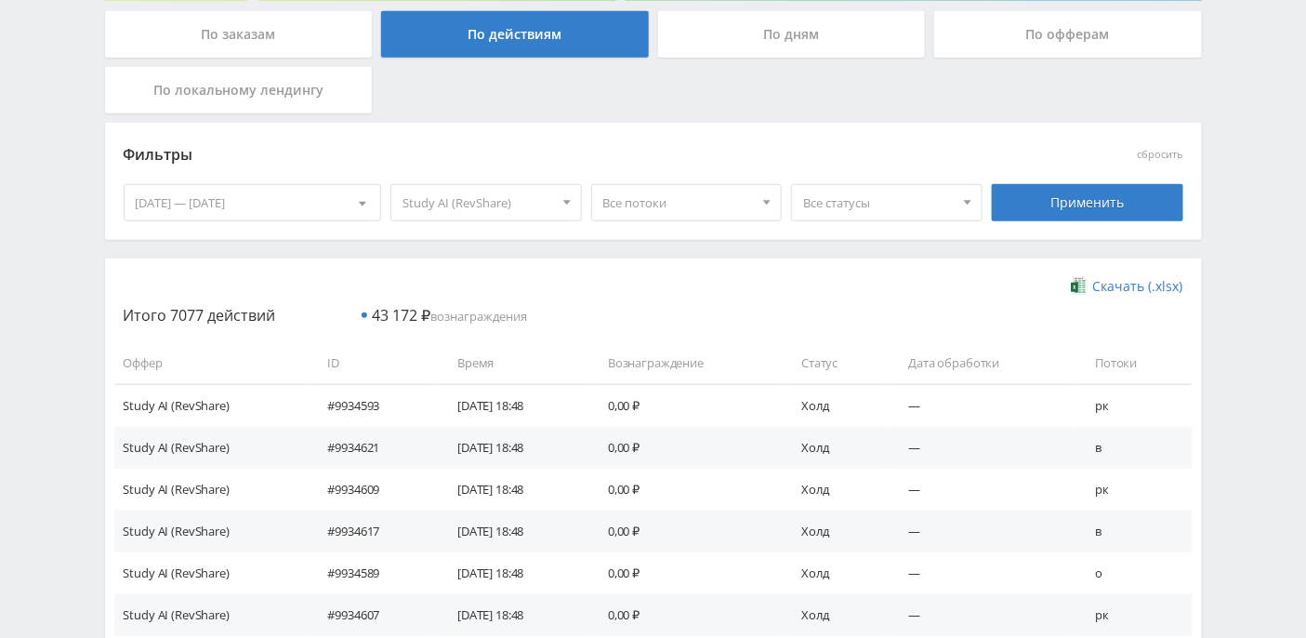
click at [702, 208] on span "Все потоки" at bounding box center [678, 202] width 151 height 35
click at [670, 257] on button "мс" at bounding box center [687, 263] width 190 height 26
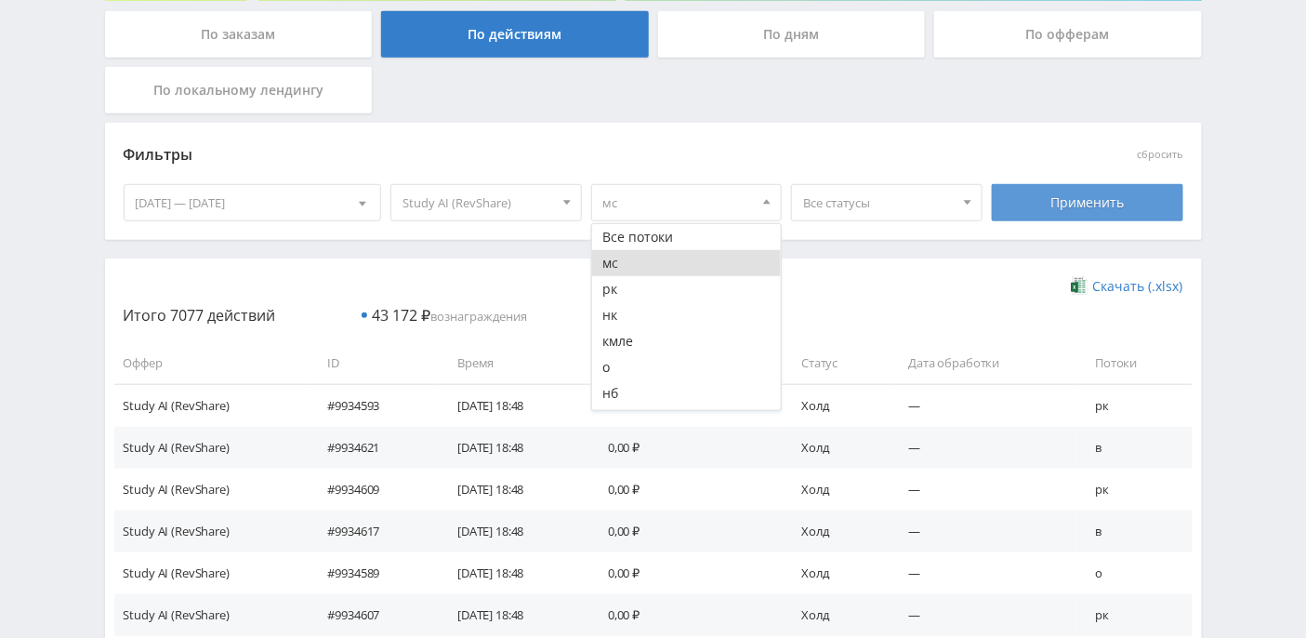
click at [1068, 193] on div "Применить" at bounding box center [1087, 202] width 191 height 37
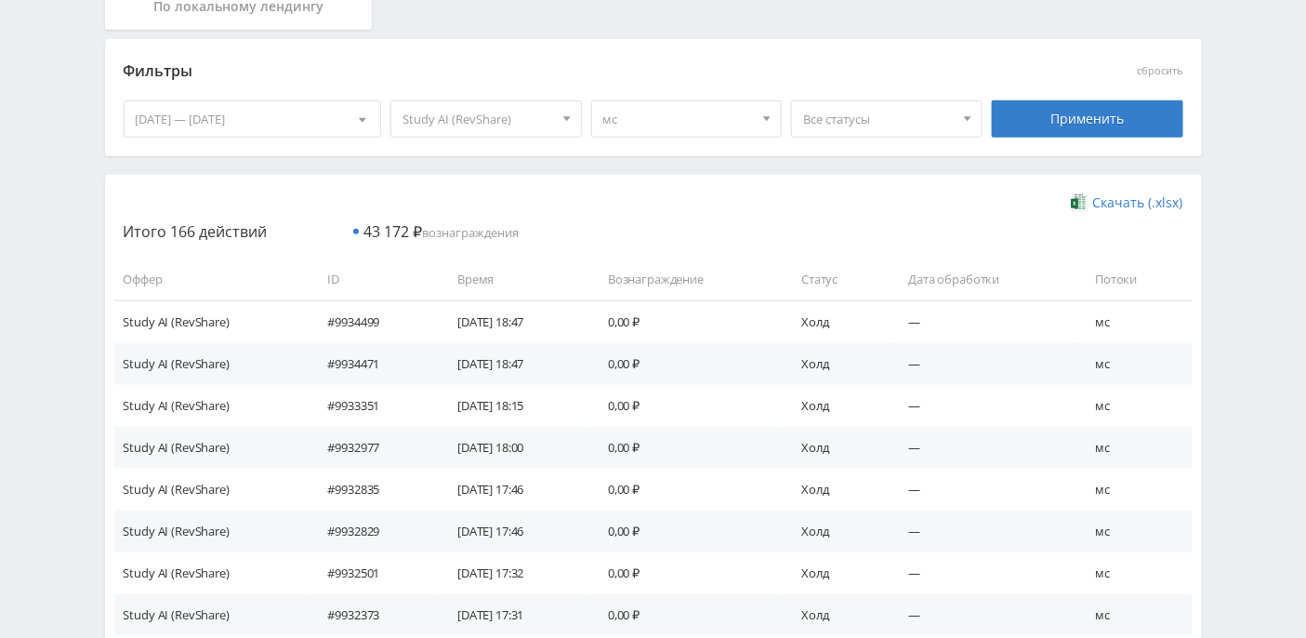
scroll to position [493, 0]
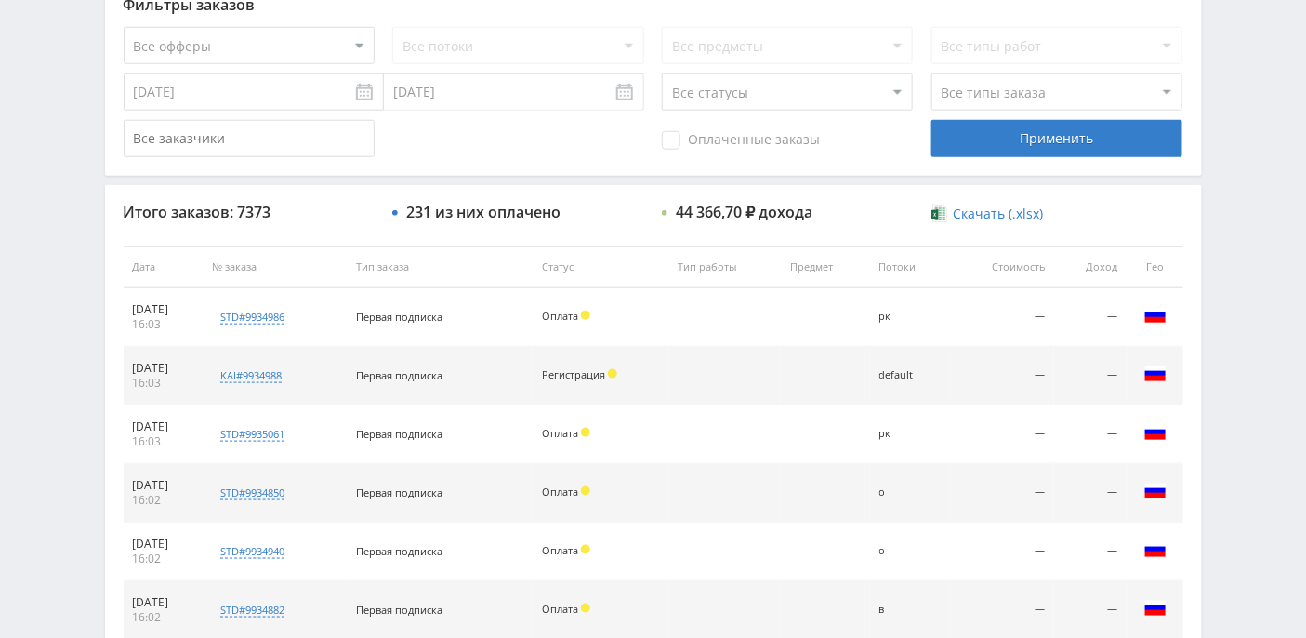
scroll to position [494, 0]
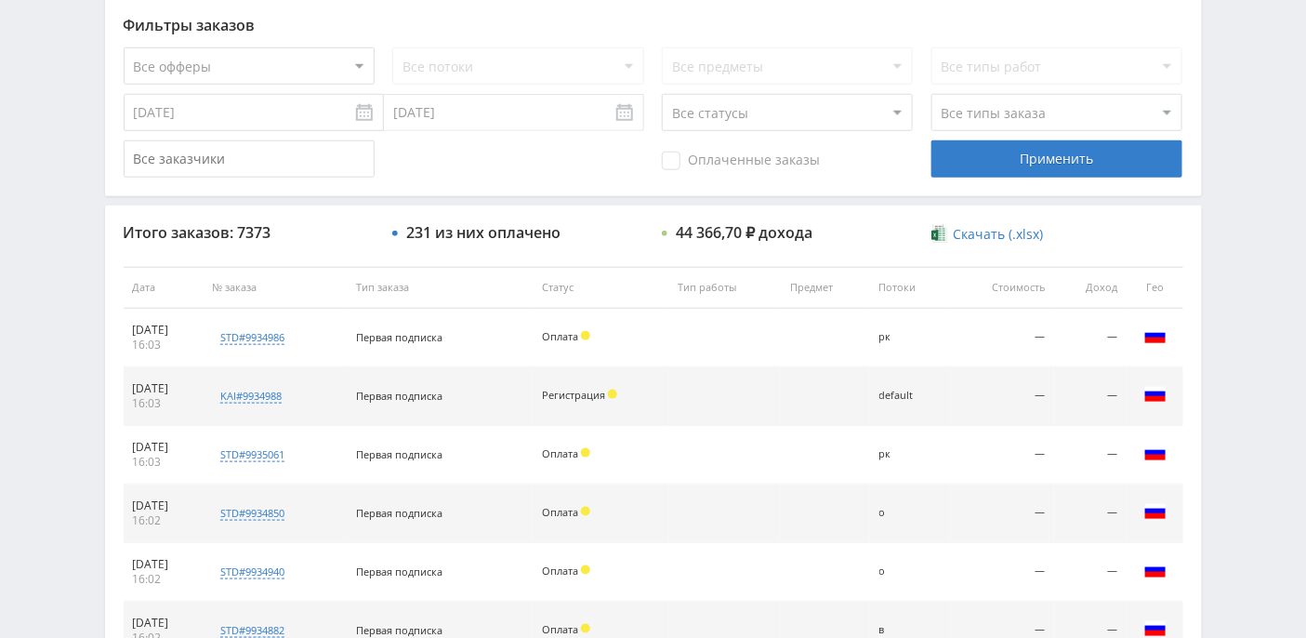
click at [361, 74] on select "Все офферы MyStylus MyStylus - Revshare Кэмп Studybay Автор24 Studybay [GEOGRAP…" at bounding box center [249, 65] width 251 height 37
select select "340"
click at [1035, 155] on div "Применить" at bounding box center [1056, 158] width 251 height 37
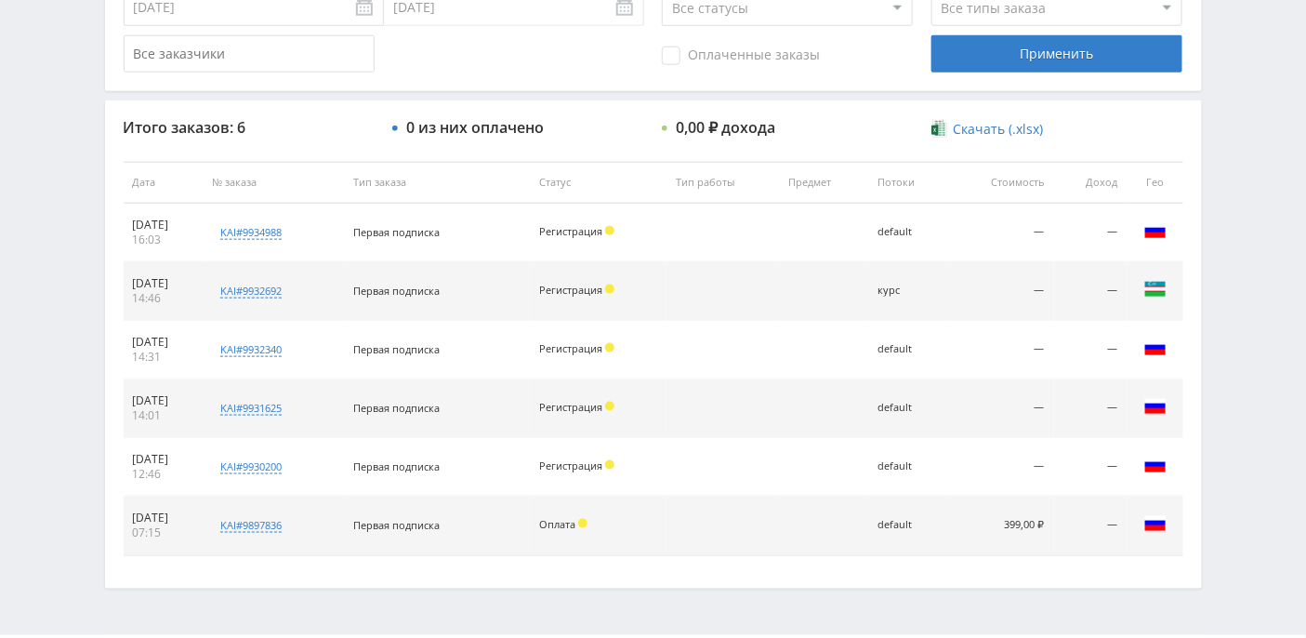
scroll to position [647, 0]
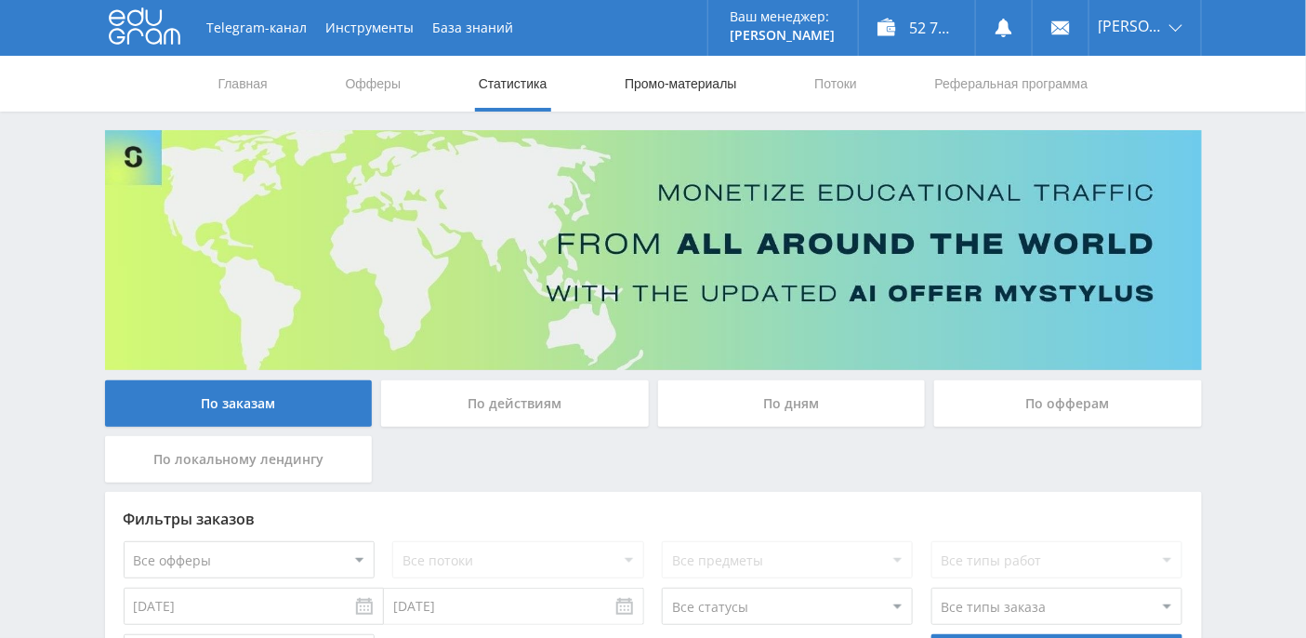
click at [670, 84] on link "Промо-материалы" at bounding box center [680, 84] width 115 height 56
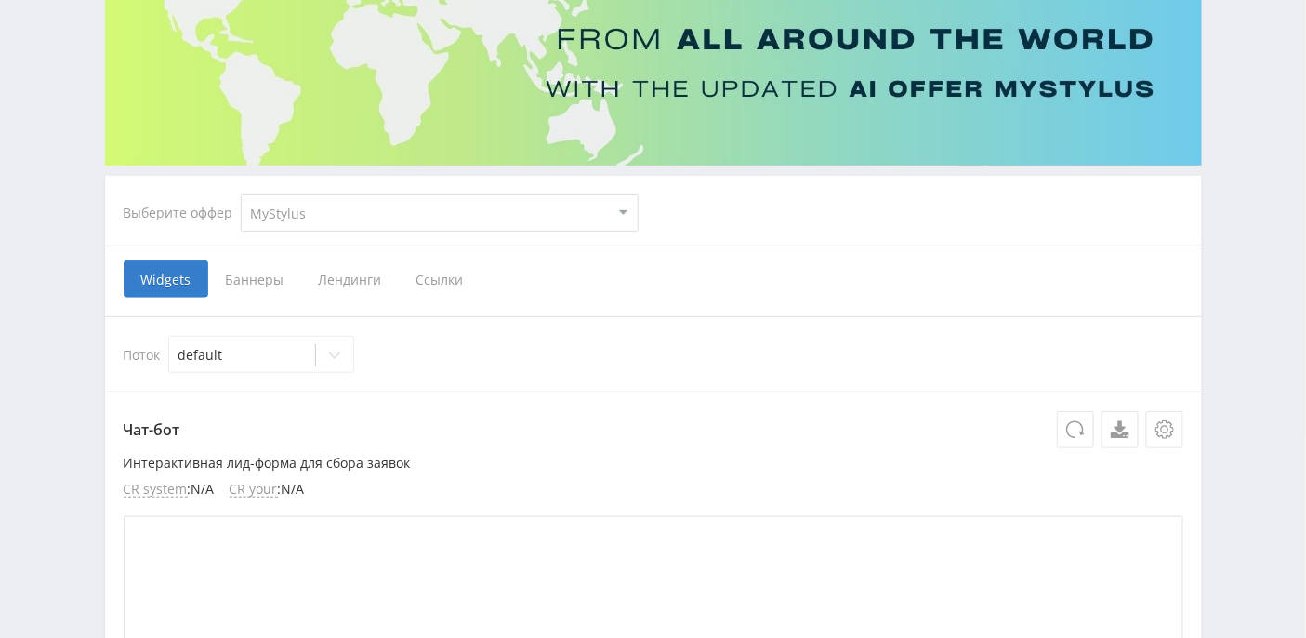
scroll to position [247, 0]
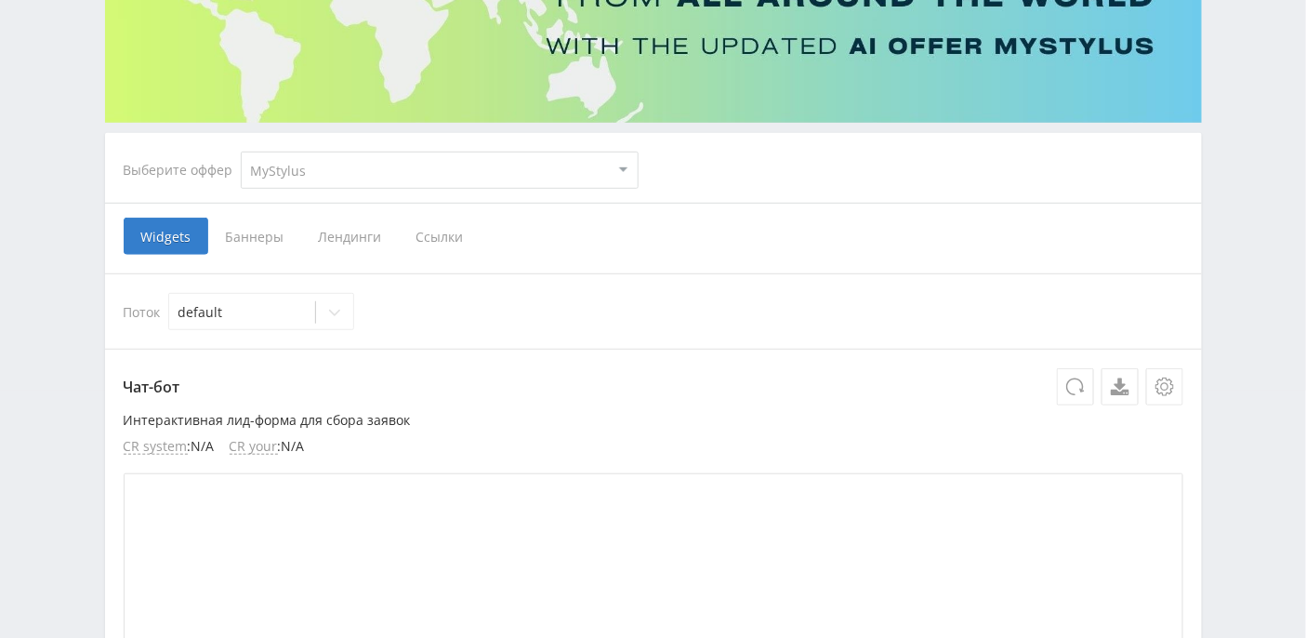
click at [430, 177] on select "MyStylus MyStylus - Revshare Кэмп Studybay Автор24 Studybay Brazil Study AI (Re…" at bounding box center [440, 170] width 398 height 37
select select "376"
click at [241, 152] on select "MyStylus MyStylus - Revshare Кэмп Studybay Автор24 Studybay Brazil Study AI (Re…" at bounding box center [440, 170] width 398 height 37
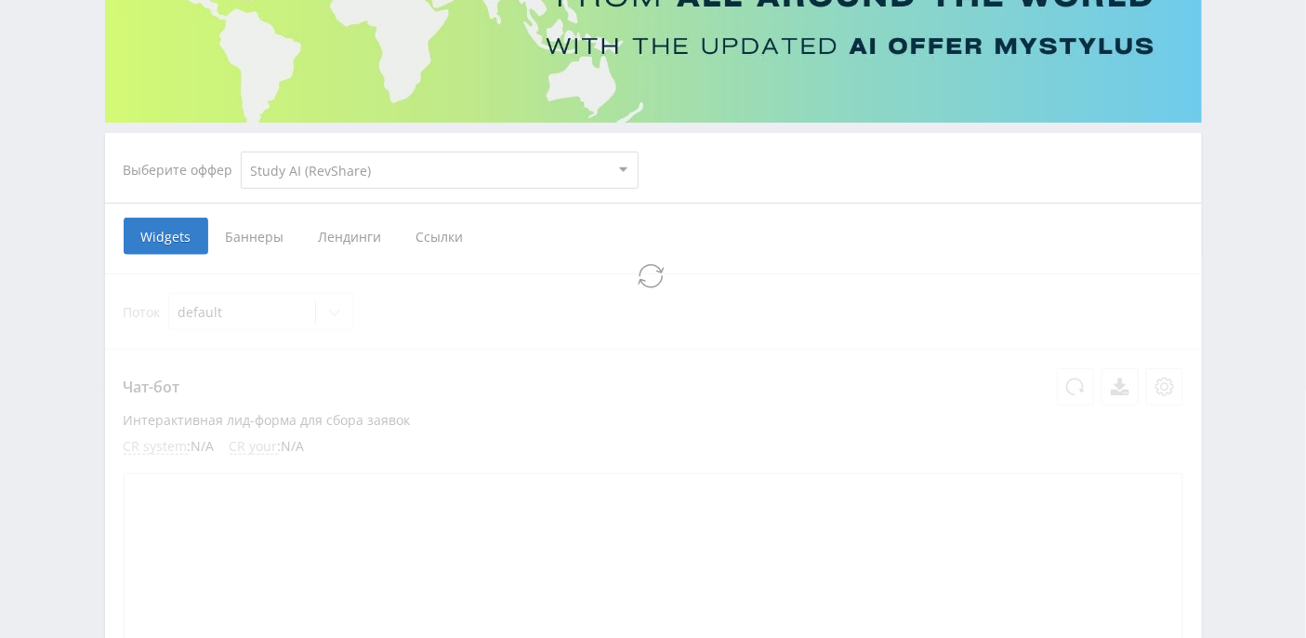
select select "376"
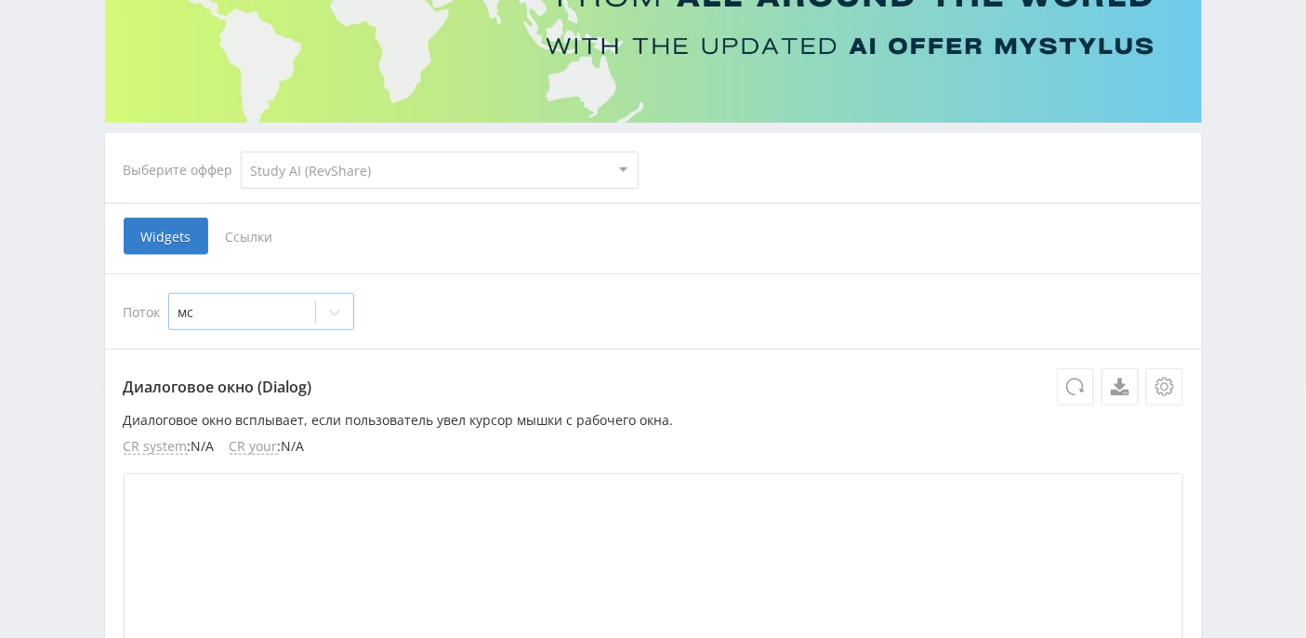
click at [330, 312] on icon at bounding box center [334, 312] width 15 height 15
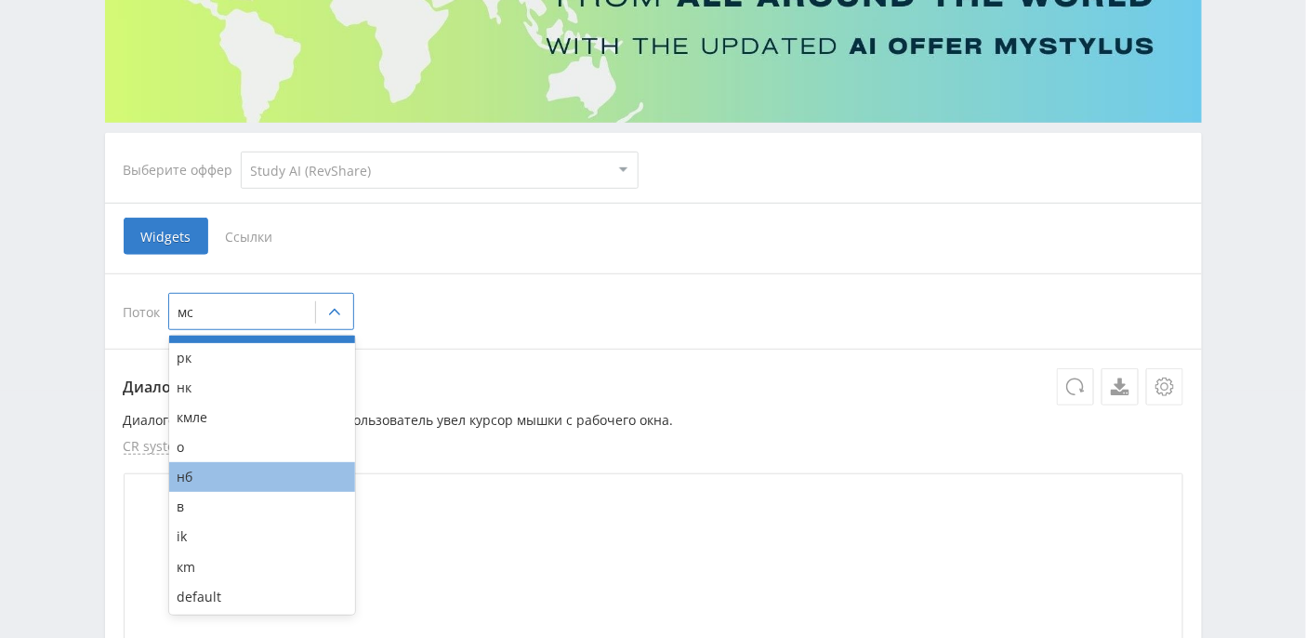
scroll to position [0, 0]
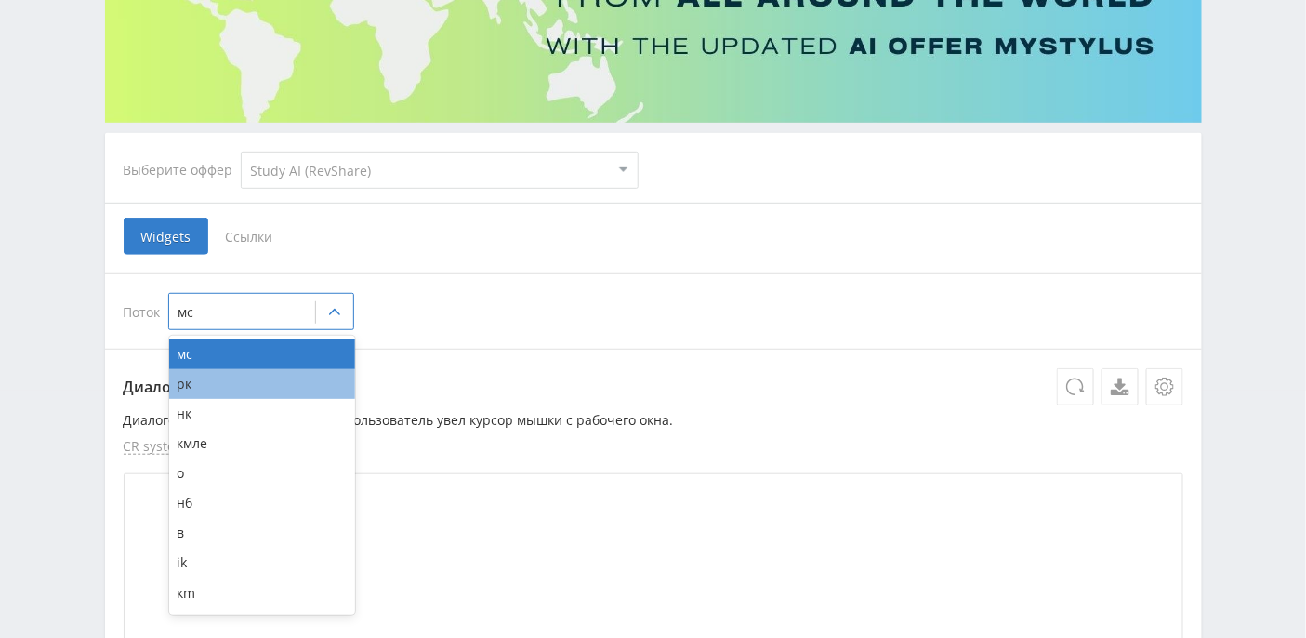
click at [245, 387] on div "рк" at bounding box center [262, 384] width 186 height 30
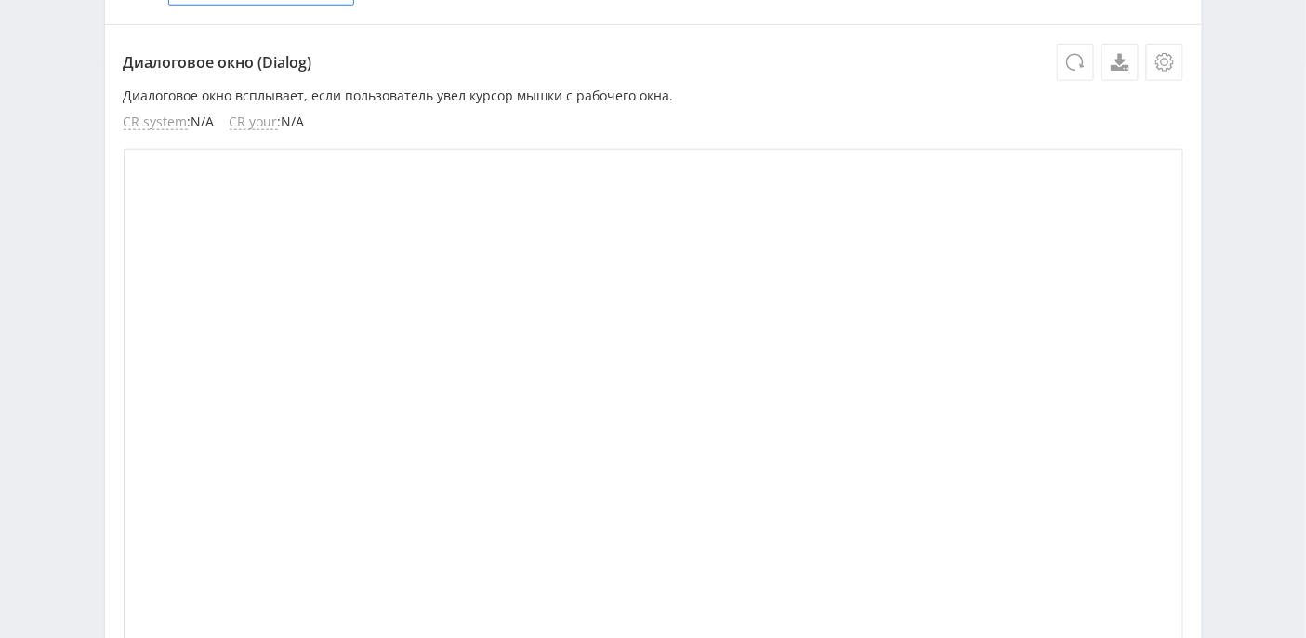
scroll to position [149, 0]
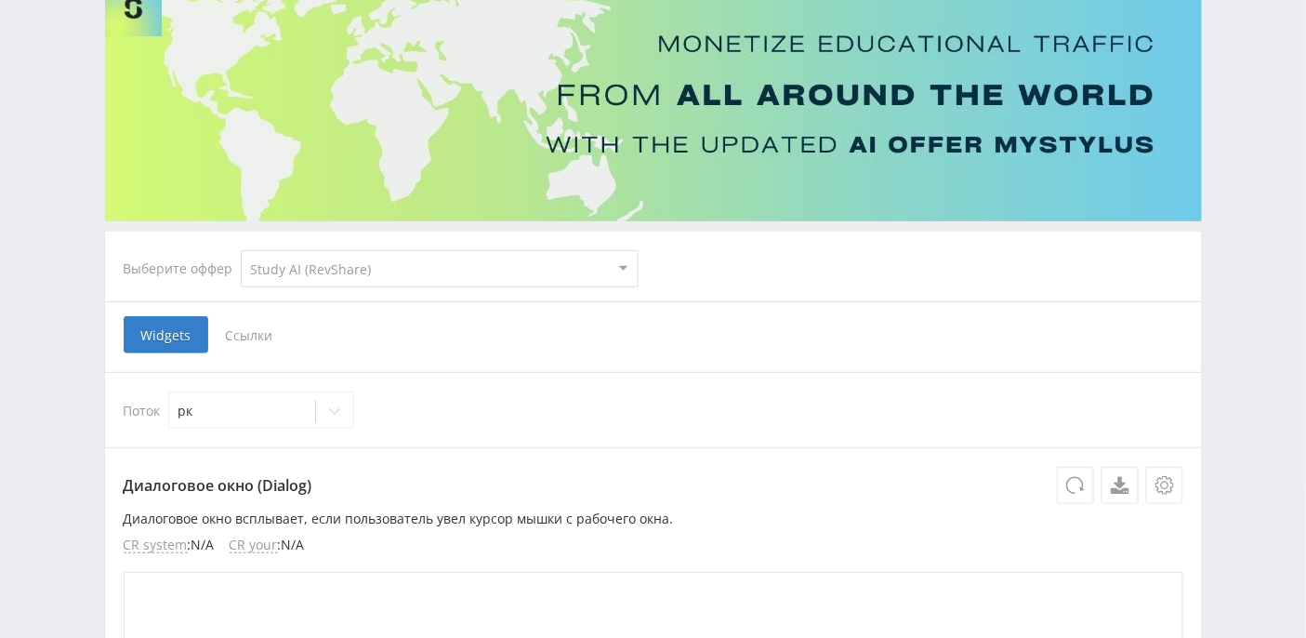
click at [245, 339] on span "Ссылки" at bounding box center [249, 334] width 83 height 37
click at [0, 0] on input "Ссылки" at bounding box center [0, 0] width 0 height 0
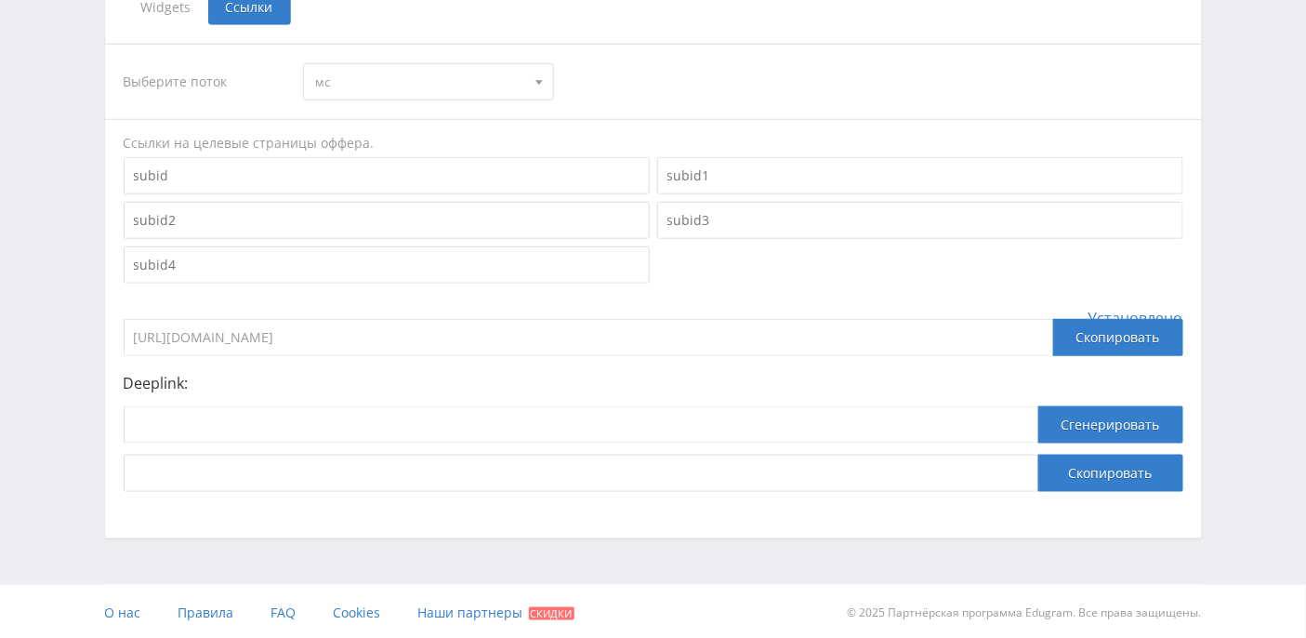
scroll to position [353, 0]
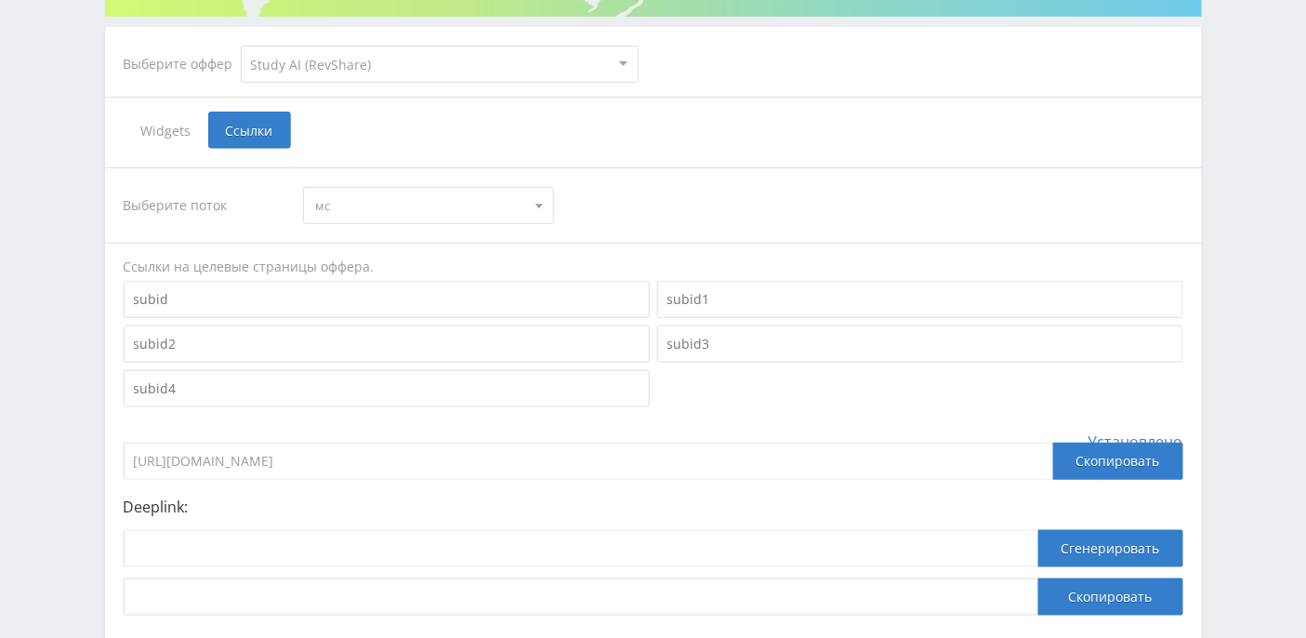
drag, startPoint x: 381, startPoint y: 457, endPoint x: 127, endPoint y: 462, distance: 253.8
click at [127, 462] on input "https://eduforms.org/?rid=e6b3bd35071ccc51" at bounding box center [589, 460] width 930 height 37
click at [400, 530] on input at bounding box center [581, 548] width 915 height 37
paste input "https://study24.ai/chat/referat_plus_bot"
type input "https://study24.ai/chat/referat_plus_bot"
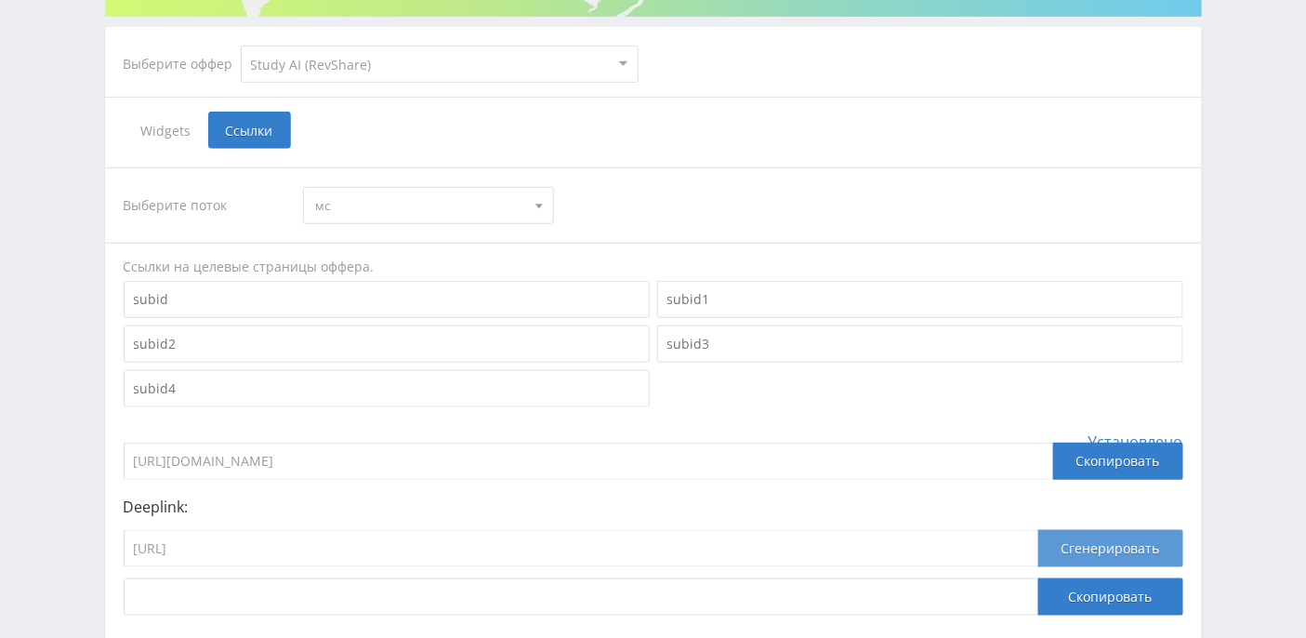
click at [1119, 540] on button "Сгенерировать" at bounding box center [1110, 548] width 145 height 37
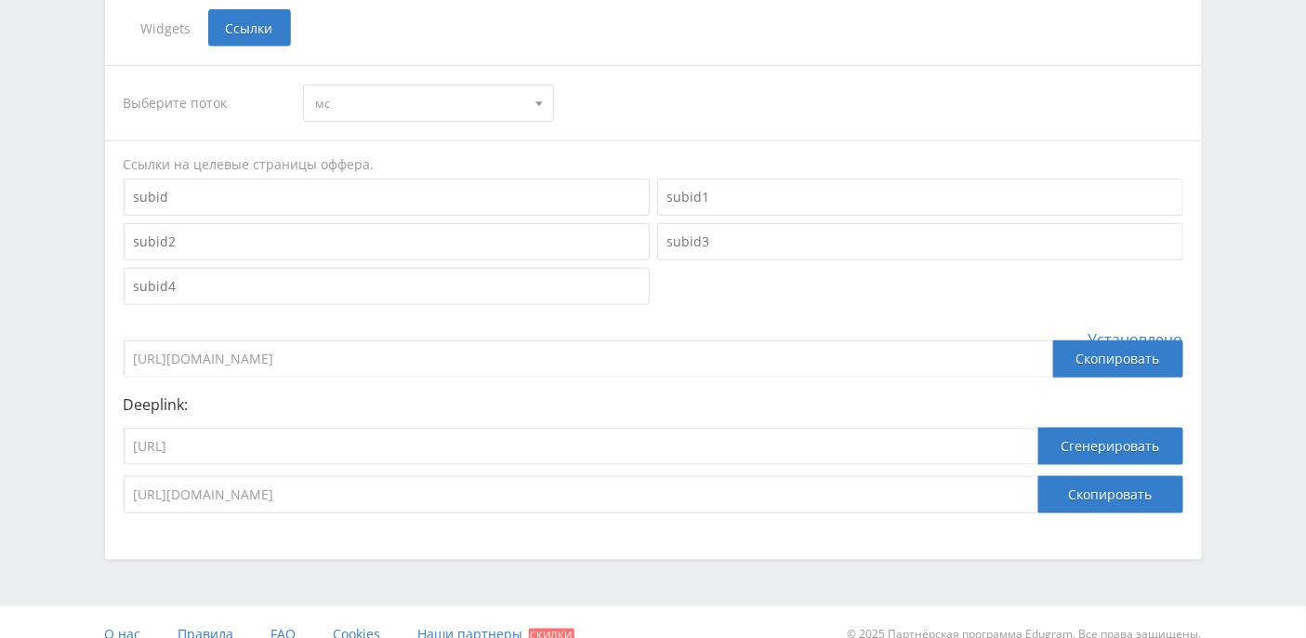
scroll to position [477, 0]
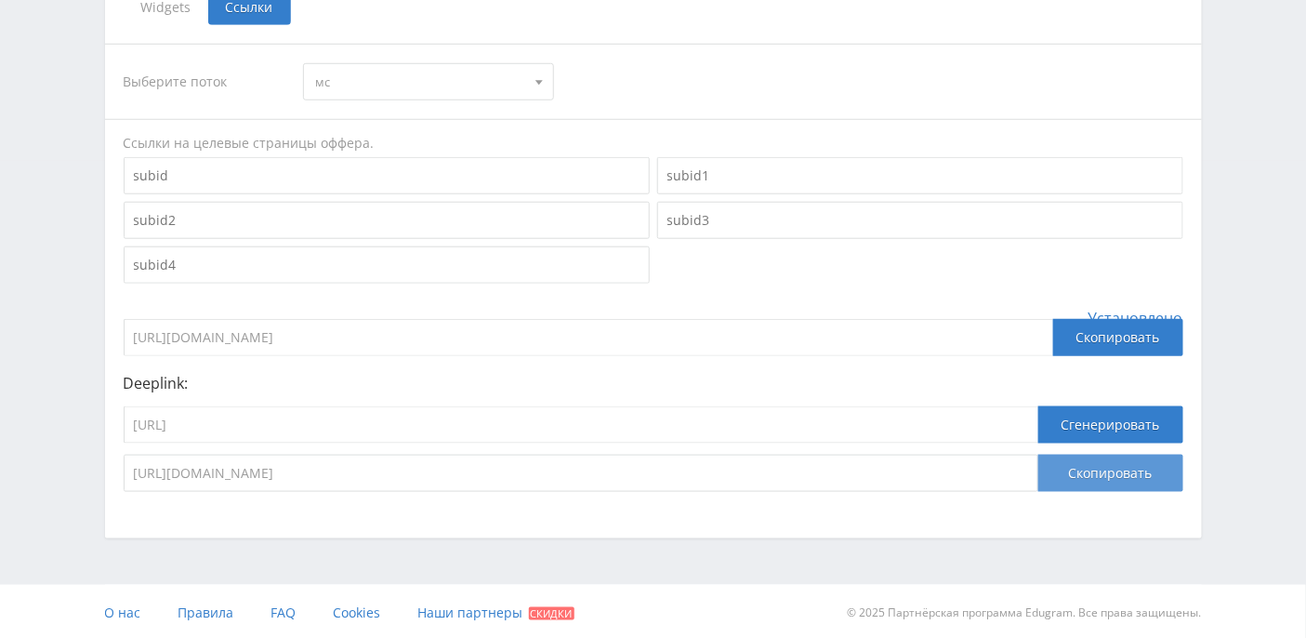
click at [1100, 478] on button "Скопировать" at bounding box center [1110, 473] width 145 height 37
click at [1104, 469] on button "Скопировать" at bounding box center [1110, 473] width 145 height 37
